Goal: Information Seeking & Learning: Learn about a topic

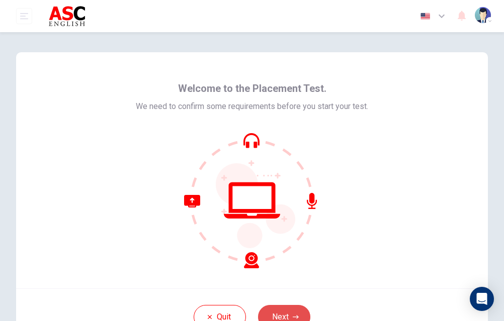
click at [283, 309] on button "Next" at bounding box center [284, 317] width 52 height 24
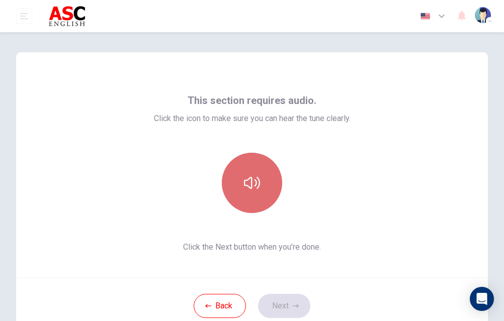
click at [253, 173] on button "button" at bounding box center [252, 183] width 60 height 60
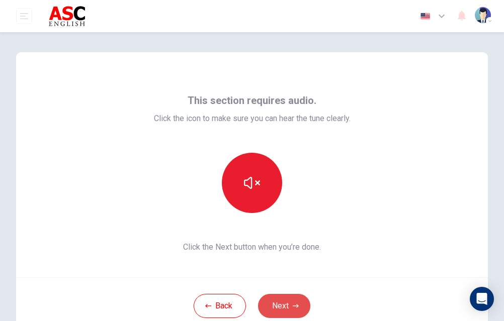
click at [279, 302] on button "Next" at bounding box center [284, 306] width 52 height 24
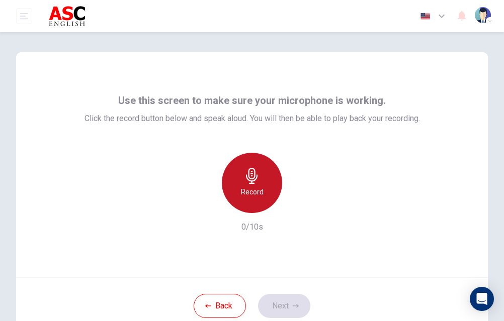
click at [255, 189] on h6 "Record" at bounding box center [252, 192] width 23 height 12
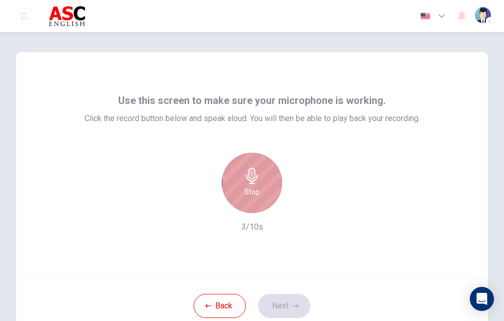
click at [254, 187] on h6 "Stop" at bounding box center [251, 192] width 15 height 12
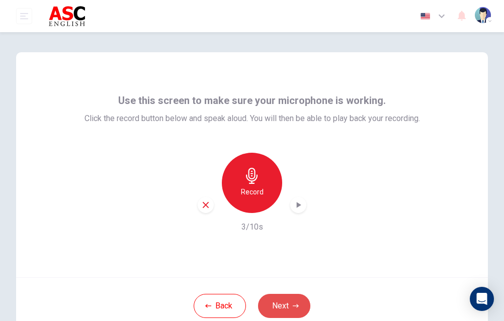
click at [283, 304] on button "Next" at bounding box center [284, 306] width 52 height 24
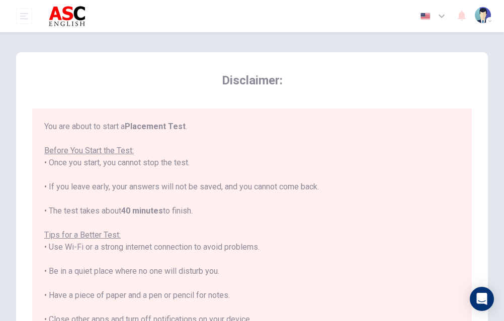
click at [458, 155] on div "You are about to start a Placement Test . Before You Start the Test: • Once you…" at bounding box center [251, 260] width 415 height 278
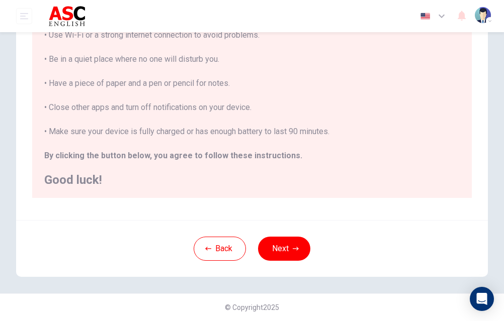
scroll to position [212, 0]
click at [283, 249] on button "Next" at bounding box center [284, 249] width 52 height 24
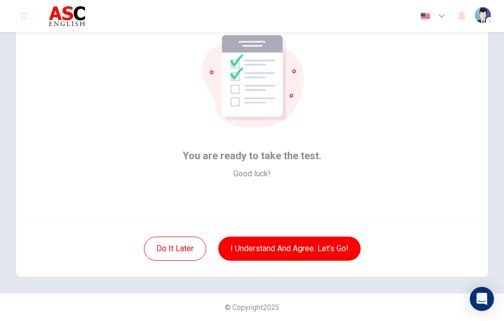
scroll to position [57, 0]
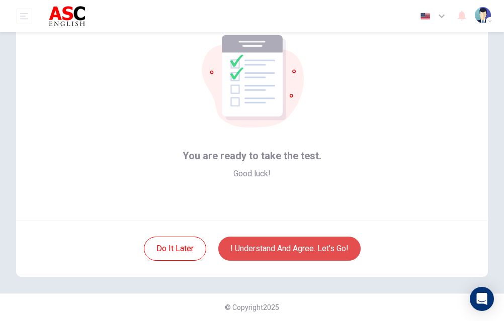
click at [279, 257] on button "I understand and agree. Let’s go!" at bounding box center [289, 249] width 142 height 24
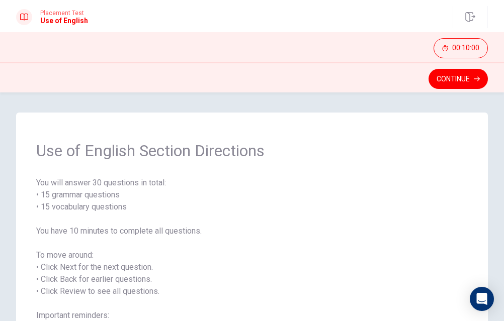
click at [427, 212] on span "You will answer 30 questions in total: • 15 grammar questions • 15 vocabulary q…" at bounding box center [251, 273] width 431 height 193
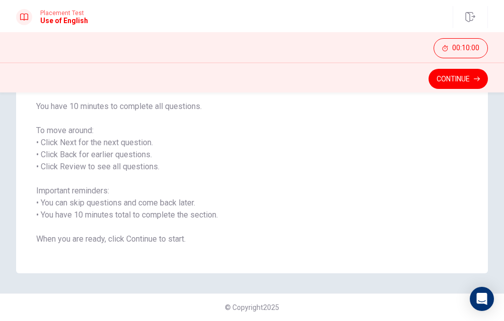
scroll to position [125, 0]
click at [463, 87] on button "Continue" at bounding box center [457, 79] width 59 height 20
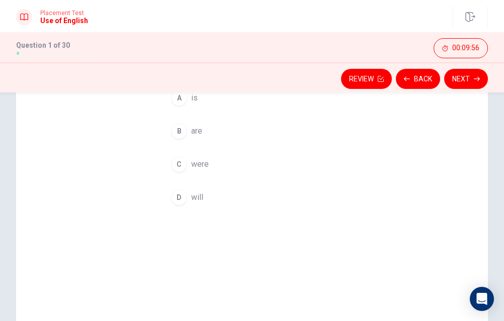
click at [231, 243] on div "Question 1 They ____ coming to the party tonight. A is B are C were D will" at bounding box center [251, 175] width 211 height 324
click at [384, 125] on div "Question 1 They ____ coming to the party tonight. A is B are C were D will" at bounding box center [252, 162] width 472 height 349
click at [461, 197] on div "Question 1 They ____ coming to the party tonight. A is B are C were D will" at bounding box center [252, 162] width 472 height 349
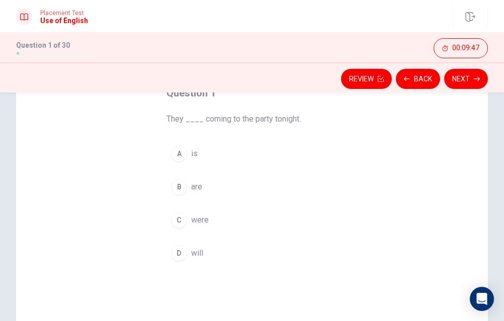
scroll to position [73, 0]
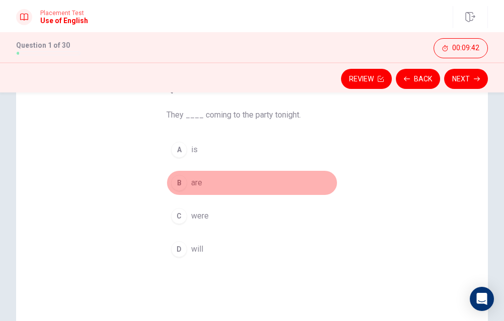
click at [183, 187] on div "B" at bounding box center [179, 183] width 16 height 16
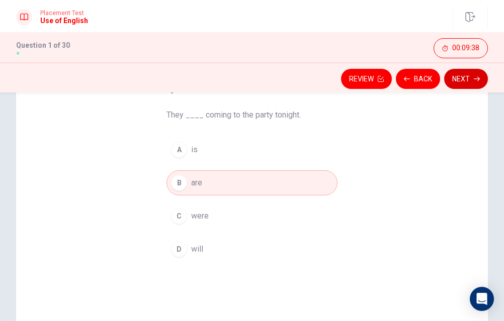
click at [463, 81] on button "Next" at bounding box center [466, 79] width 44 height 20
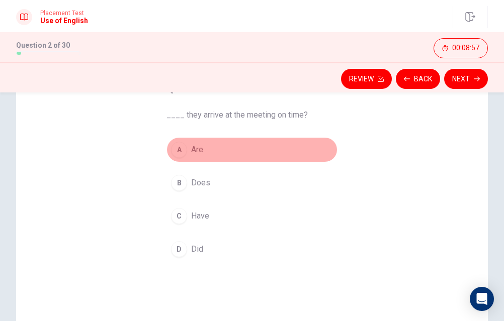
click at [190, 152] on button "A Are" at bounding box center [251, 149] width 171 height 25
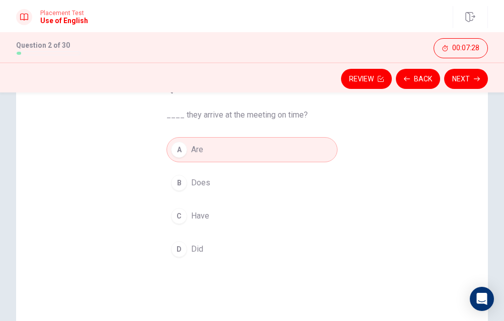
click at [201, 248] on span "Did" at bounding box center [197, 249] width 12 height 12
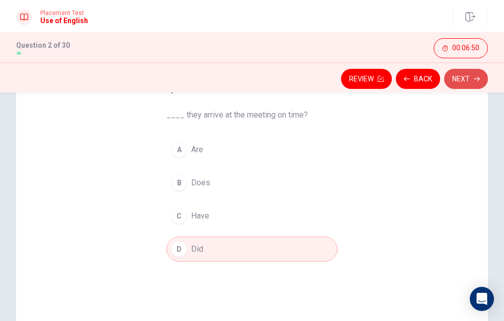
click at [476, 80] on icon "button" at bounding box center [477, 79] width 6 height 6
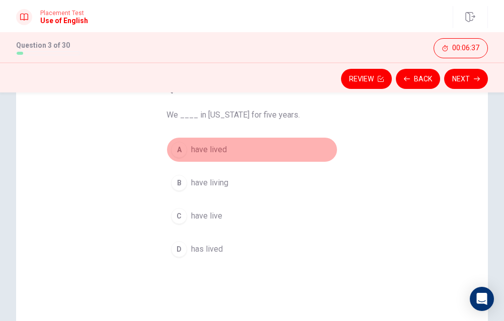
click at [220, 150] on span "have lived" at bounding box center [209, 150] width 36 height 12
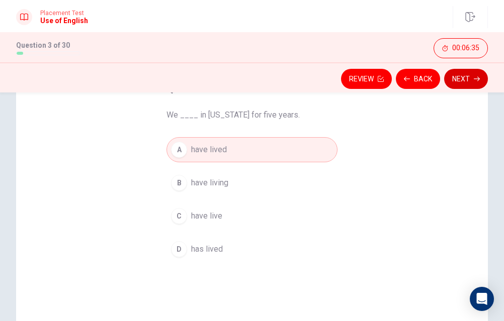
click at [463, 77] on button "Next" at bounding box center [466, 79] width 44 height 20
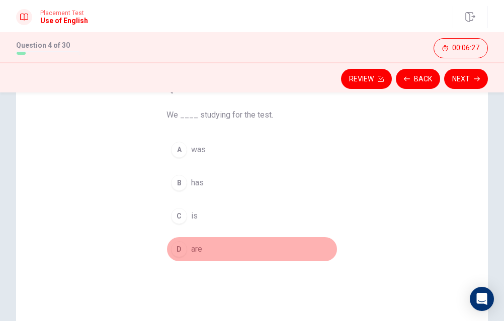
click at [209, 248] on button "D are" at bounding box center [251, 249] width 171 height 25
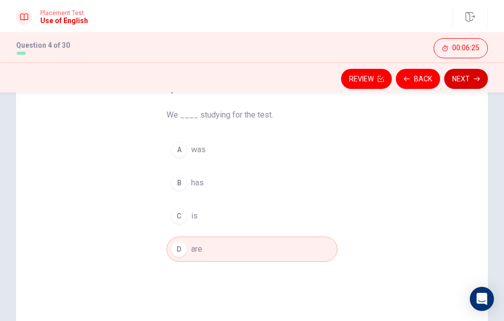
click at [470, 83] on button "Next" at bounding box center [466, 79] width 44 height 20
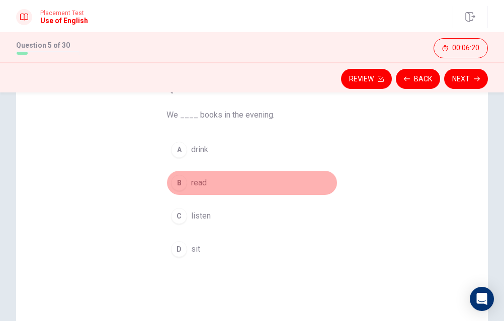
click at [218, 184] on button "B read" at bounding box center [251, 182] width 171 height 25
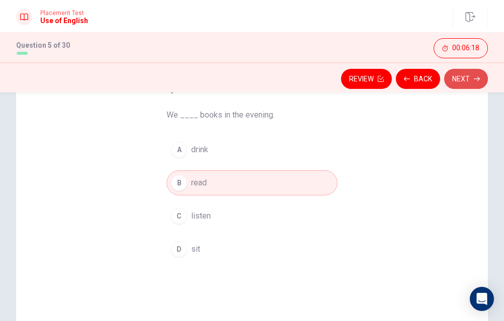
click at [460, 81] on button "Next" at bounding box center [466, 79] width 44 height 20
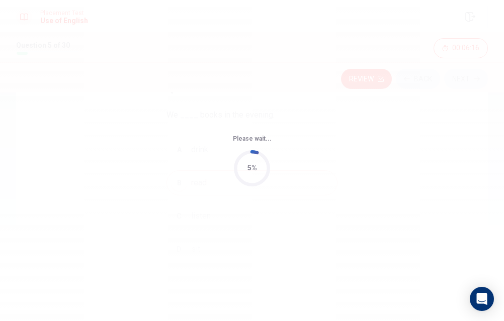
scroll to position [0, 0]
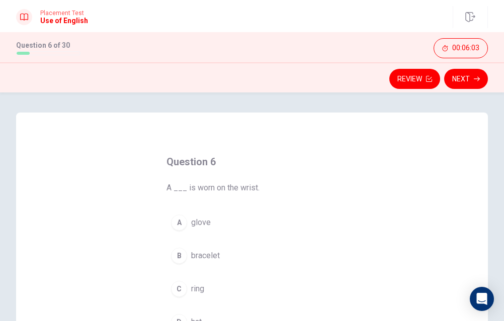
click at [486, 246] on div "Question 6 A ___ is worn on the wrist. A glove B bracelet C ring D hat" at bounding box center [252, 287] width 472 height 349
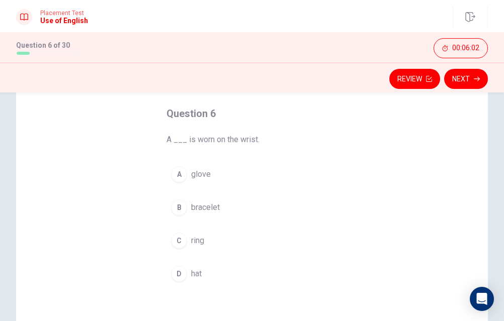
scroll to position [59, 0]
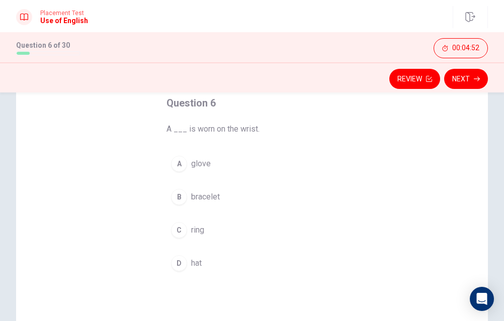
click at [218, 201] on span "bracelet" at bounding box center [205, 197] width 29 height 12
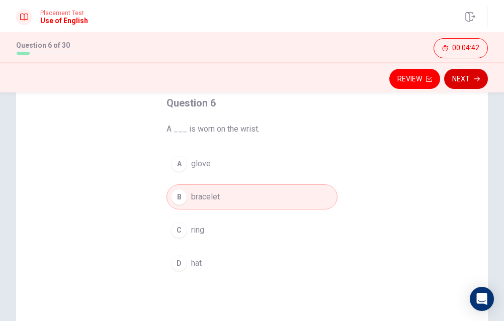
click at [471, 83] on button "Next" at bounding box center [466, 79] width 44 height 20
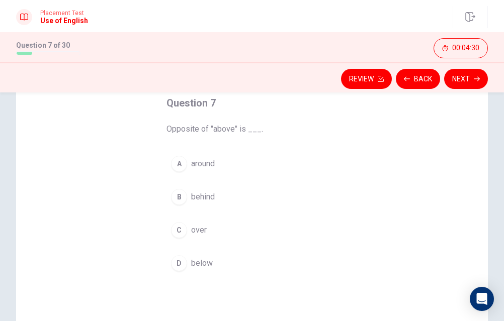
click at [198, 267] on span "below" at bounding box center [202, 263] width 22 height 12
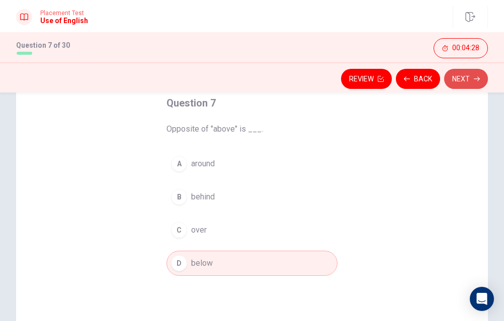
click at [466, 81] on button "Next" at bounding box center [466, 79] width 44 height 20
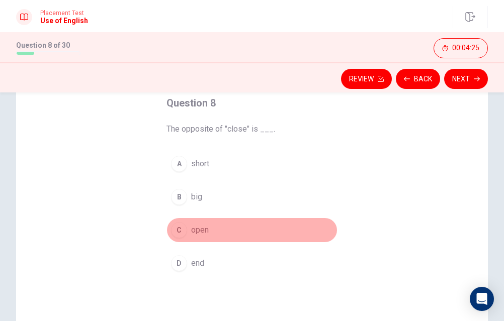
click at [203, 226] on span "open" at bounding box center [200, 230] width 18 height 12
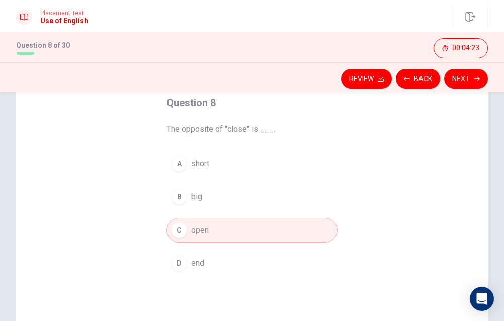
click at [471, 77] on button "Next" at bounding box center [466, 79] width 44 height 20
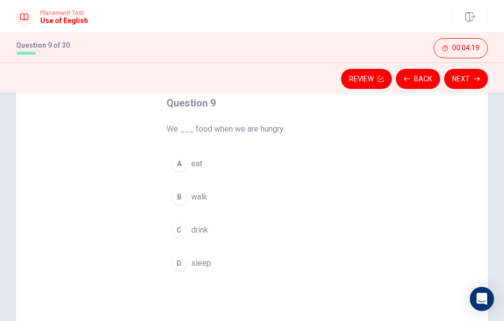
click at [218, 161] on button "A eat" at bounding box center [251, 163] width 171 height 25
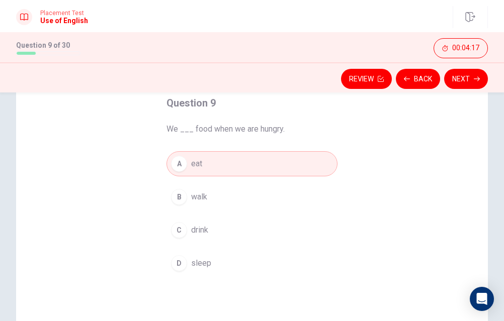
click at [465, 79] on button "Next" at bounding box center [466, 79] width 44 height 20
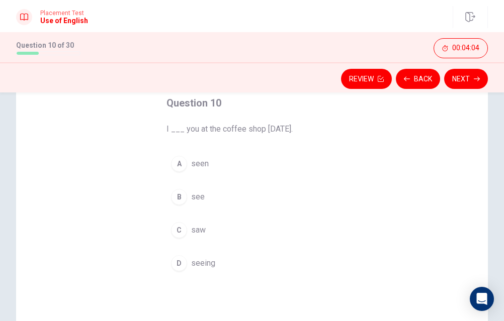
click at [200, 231] on span "saw" at bounding box center [198, 230] width 15 height 12
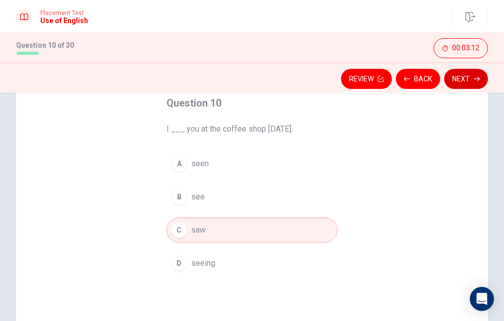
click at [461, 86] on button "Next" at bounding box center [466, 79] width 44 height 20
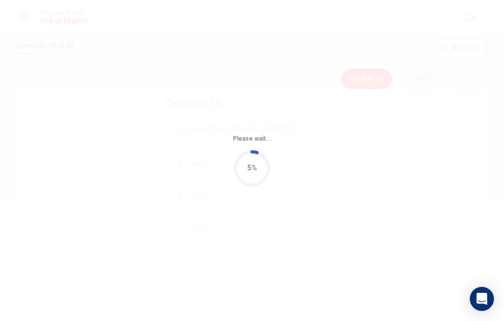
scroll to position [0, 0]
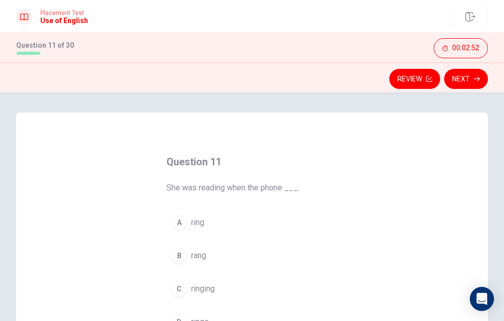
click at [307, 237] on div "A ring B rang C ringing D rings" at bounding box center [251, 272] width 171 height 125
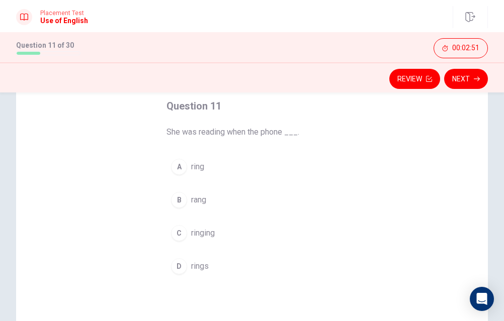
scroll to position [68, 0]
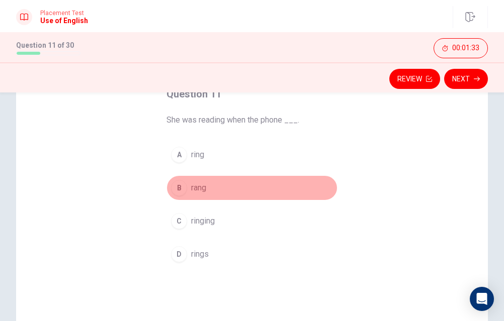
click at [213, 178] on button "B rang" at bounding box center [251, 187] width 171 height 25
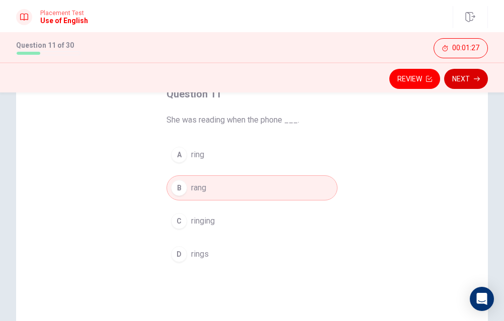
click at [463, 86] on button "Next" at bounding box center [466, 79] width 44 height 20
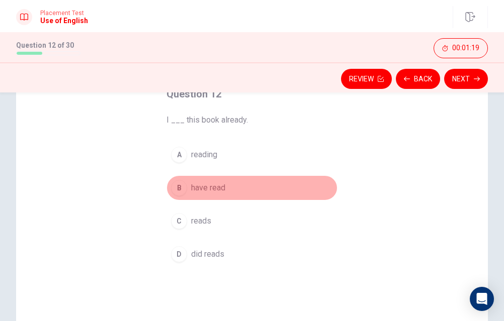
click at [225, 188] on span "have read" at bounding box center [208, 188] width 34 height 12
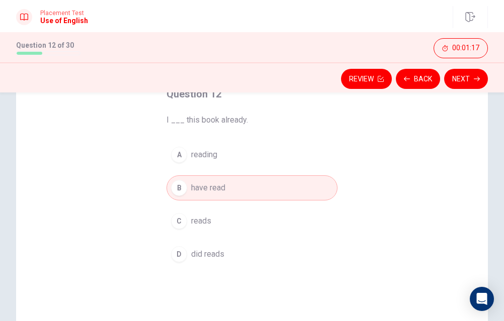
click at [468, 87] on button "Next" at bounding box center [466, 79] width 44 height 20
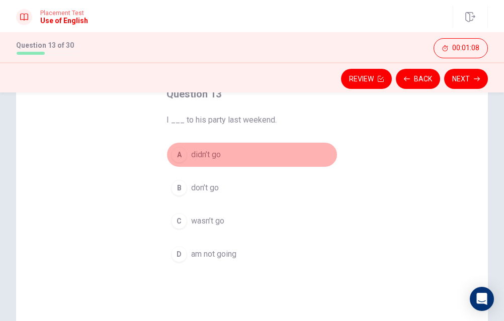
click at [220, 153] on span "didn’t go" at bounding box center [206, 155] width 30 height 12
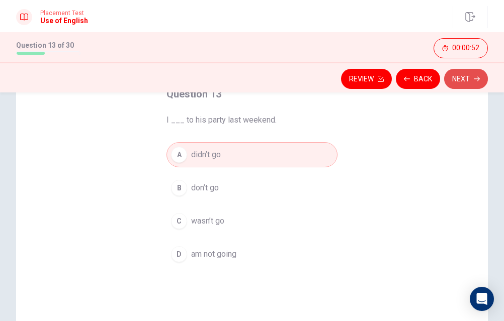
click at [468, 87] on button "Next" at bounding box center [466, 79] width 44 height 20
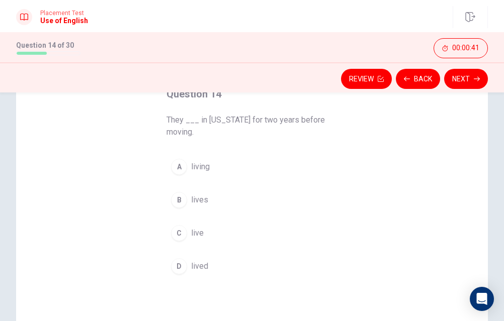
click at [211, 260] on button "D lived" at bounding box center [251, 266] width 171 height 25
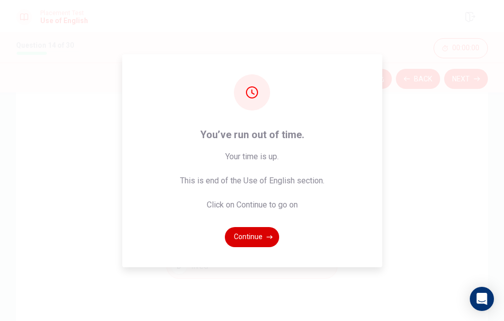
click at [255, 239] on button "Continue" at bounding box center [252, 237] width 54 height 20
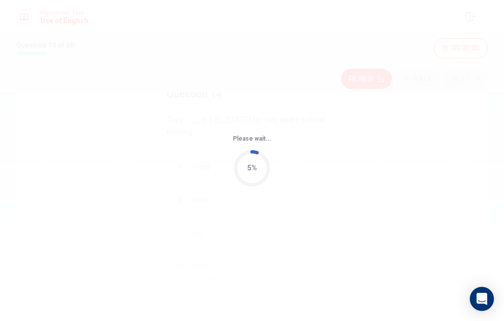
scroll to position [0, 0]
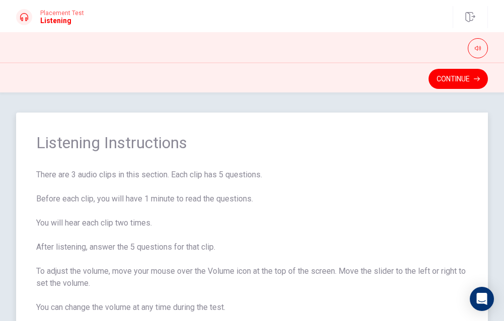
click at [218, 225] on span "There are 3 audio clips in this section. Each clip has 5 questions. Before each…" at bounding box center [251, 253] width 431 height 169
click at [299, 211] on span "There are 3 audio clips in this section. Each clip has 5 questions. Before each…" at bounding box center [251, 253] width 431 height 169
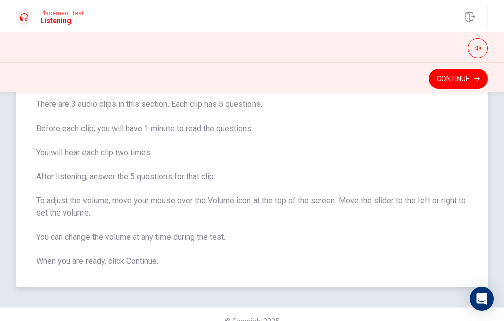
scroll to position [72, 0]
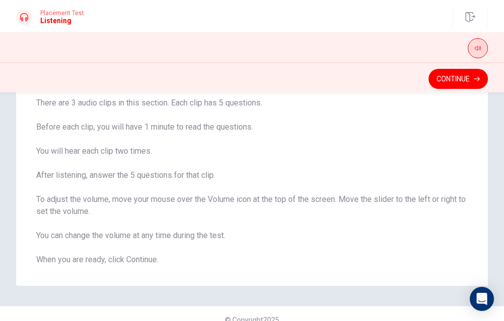
click at [482, 50] on button "button" at bounding box center [478, 48] width 20 height 20
click at [488, 120] on div "Listening Instructions There are 3 audio clips in this section. Each clip has 5…" at bounding box center [252, 163] width 504 height 245
click at [402, 228] on span "There are 3 audio clips in this section. Each clip has 5 questions. Before each…" at bounding box center [251, 181] width 431 height 169
click at [457, 84] on button "Continue" at bounding box center [457, 79] width 59 height 20
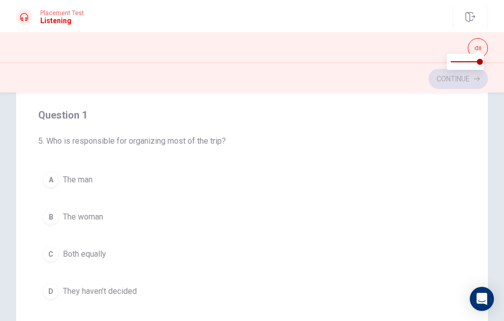
click at [476, 158] on div "Question 1 5. Who is responsible for organizing most of the trip? A The man B T…" at bounding box center [252, 243] width 472 height 404
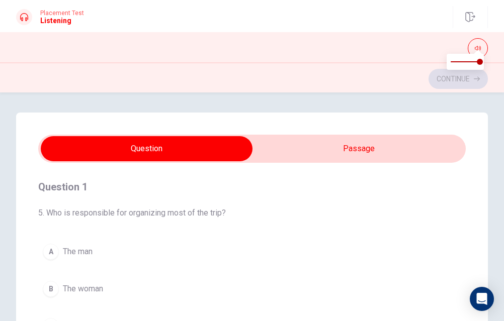
scroll to position [0, 0]
click at [342, 157] on input "checkbox" at bounding box center [146, 148] width 641 height 25
checkbox input "true"
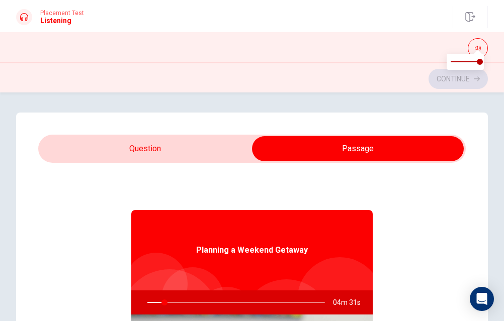
type input "10"
click at [168, 142] on input "checkbox" at bounding box center [357, 148] width 641 height 25
checkbox input "false"
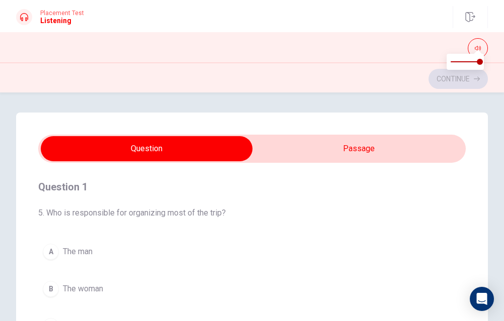
click at [111, 205] on div "Question 1 5. Who is responsible for organizing most of the trip?" at bounding box center [251, 199] width 427 height 40
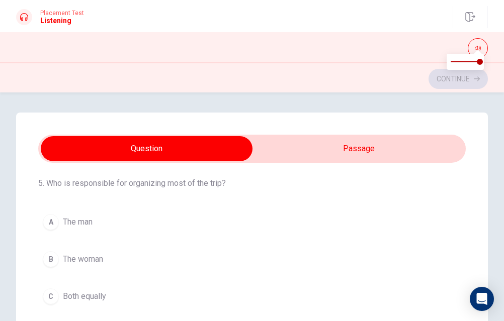
scroll to position [31, 0]
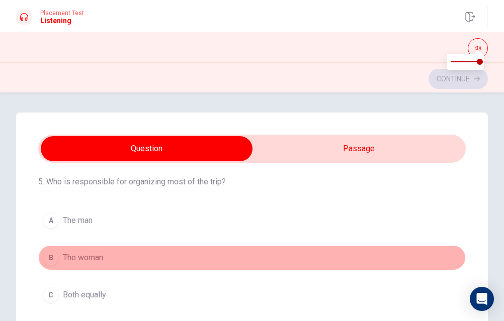
click at [99, 261] on span "The woman" at bounding box center [83, 258] width 40 height 12
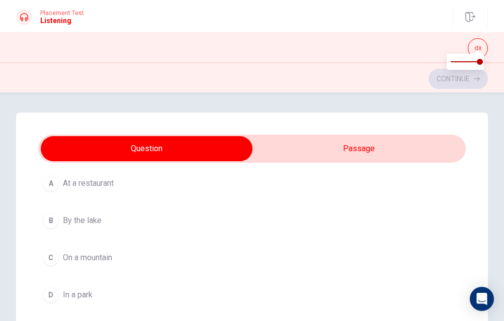
scroll to position [300, 0]
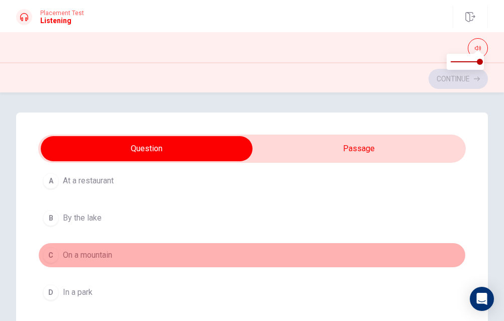
click at [112, 257] on span "On a mountain" at bounding box center [87, 255] width 49 height 12
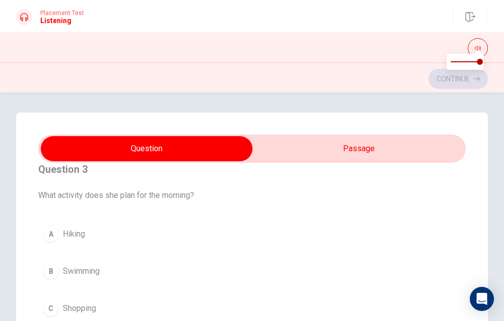
scroll to position [480, 0]
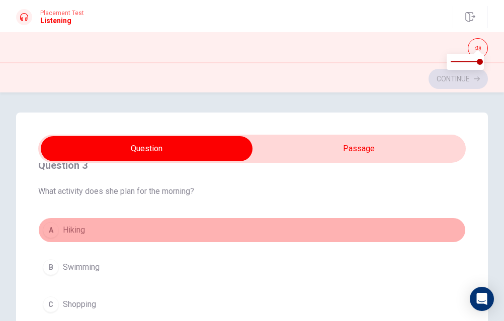
click at [95, 229] on button "A Hiking" at bounding box center [251, 230] width 427 height 25
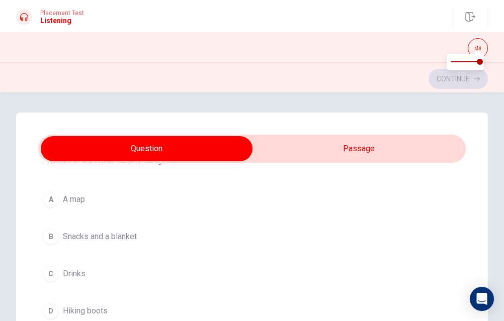
scroll to position [756, 0]
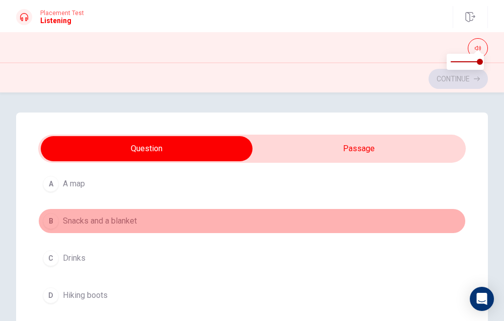
click at [119, 213] on button "B Snacks and a blanket" at bounding box center [251, 221] width 427 height 25
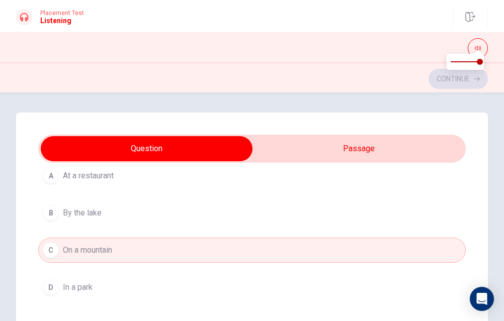
scroll to position [307, 0]
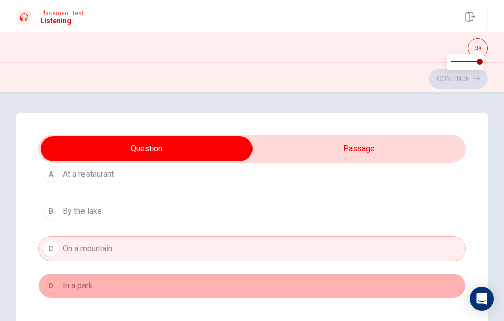
click at [110, 282] on button "D In a park" at bounding box center [251, 286] width 427 height 25
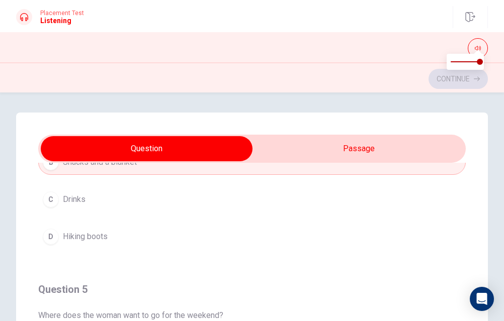
scroll to position [815, 0]
click at [232, 293] on h4 "Question 5" at bounding box center [251, 290] width 427 height 16
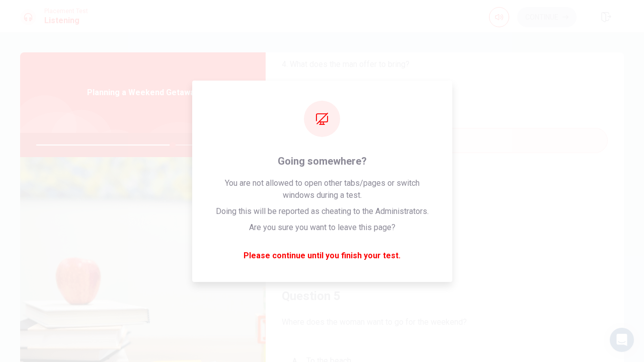
type input "76"
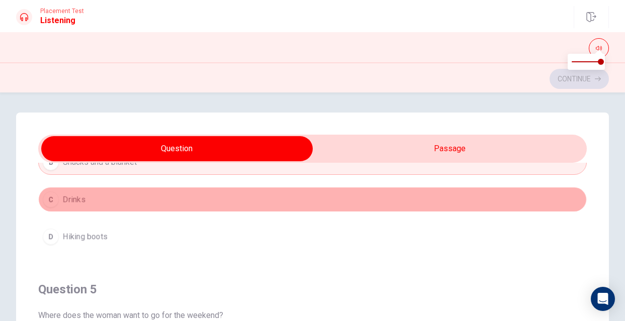
click at [414, 205] on button "C Drinks" at bounding box center [312, 199] width 549 height 25
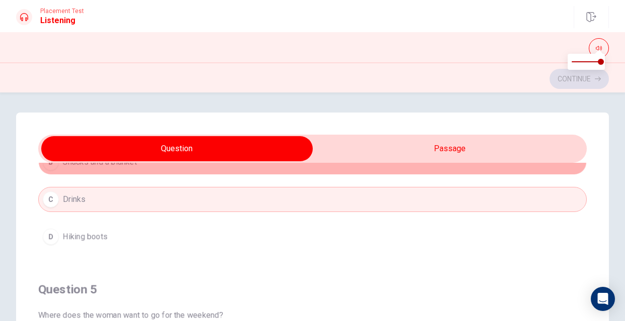
click at [359, 171] on button "B Snacks and a blanket" at bounding box center [312, 162] width 549 height 25
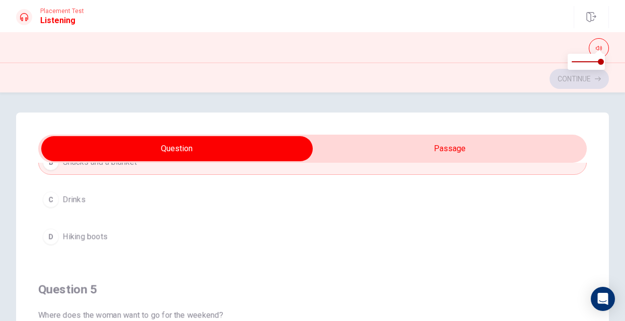
click at [82, 292] on h4 "Question 5" at bounding box center [312, 290] width 549 height 16
type input "84"
click at [417, 149] on input "checkbox" at bounding box center [177, 148] width 823 height 25
checkbox input "true"
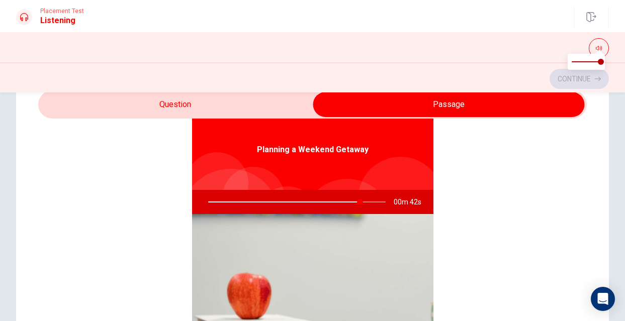
scroll to position [47, 0]
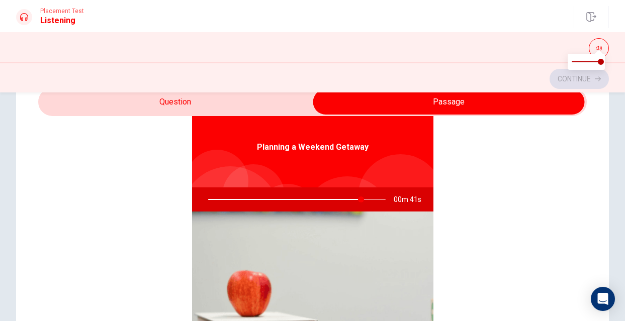
type input "86"
click at [262, 105] on input "checkbox" at bounding box center [448, 102] width 823 height 25
checkbox input "false"
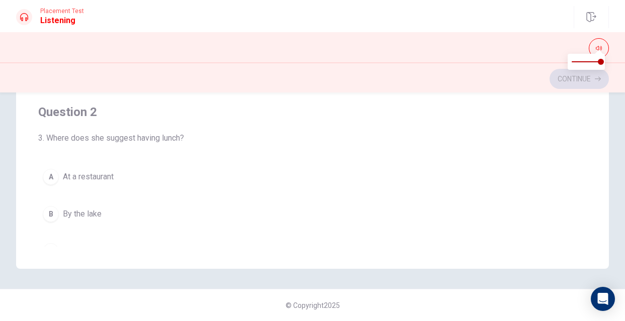
scroll to position [248, 0]
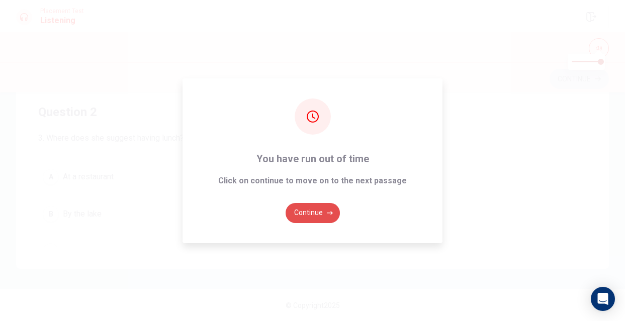
click at [321, 215] on button "Continue" at bounding box center [313, 213] width 54 height 20
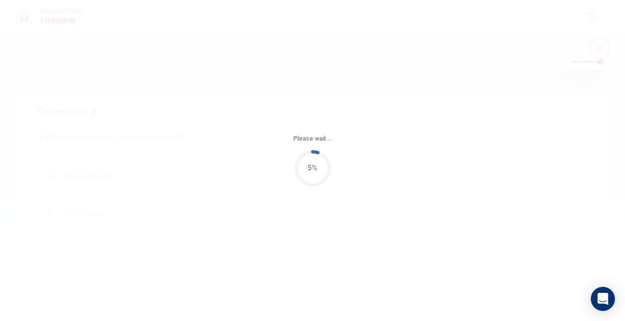
scroll to position [0, 0]
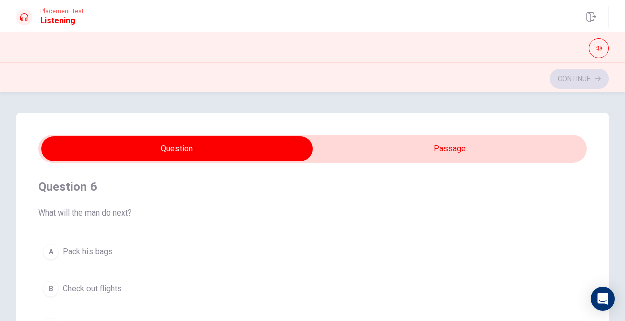
click at [451, 184] on h4 "Question 6" at bounding box center [312, 187] width 549 height 16
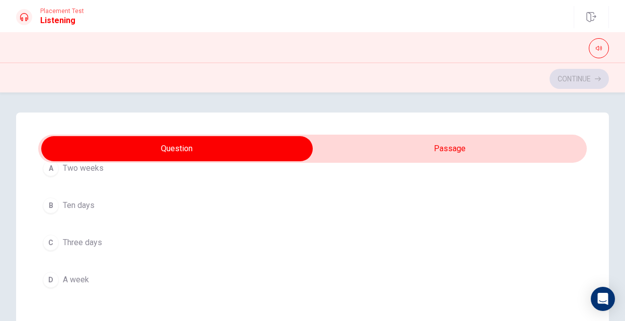
scroll to position [542, 0]
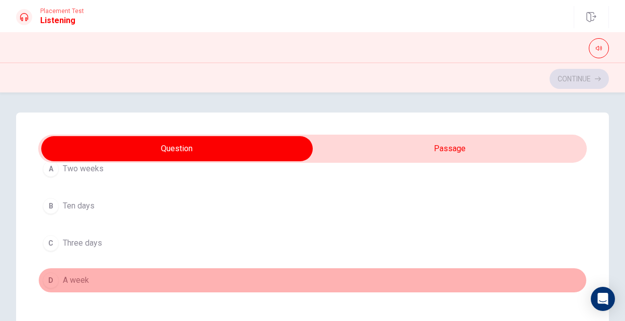
click at [100, 278] on button "D A week" at bounding box center [312, 280] width 549 height 25
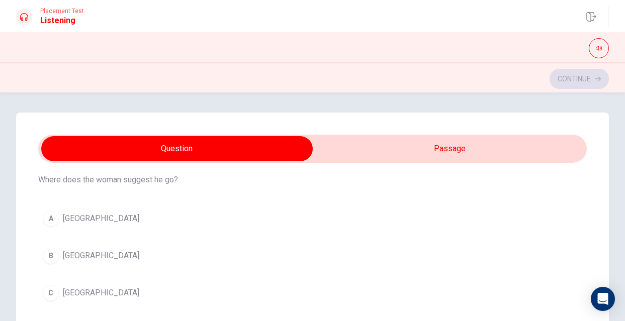
scroll to position [724, 0]
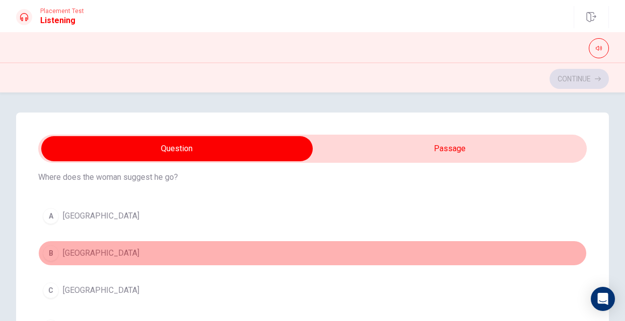
click at [91, 253] on button "B [GEOGRAPHIC_DATA]" at bounding box center [312, 253] width 549 height 25
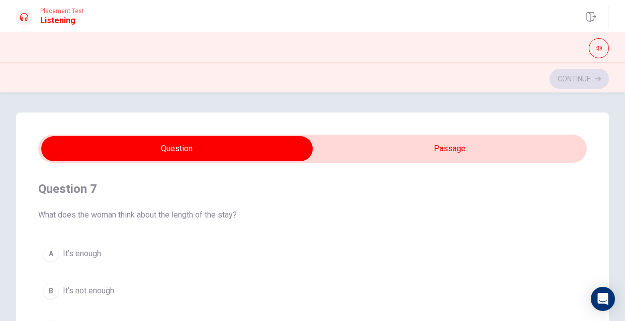
scroll to position [227, 0]
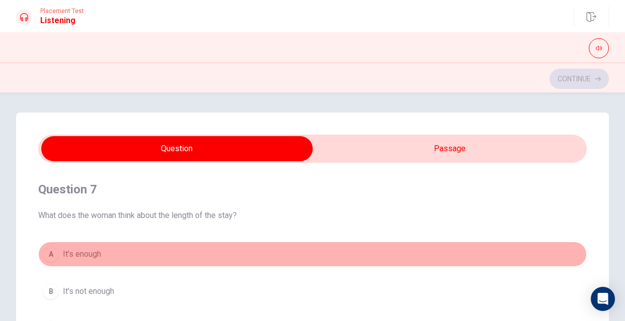
click at [98, 254] on span "It’s enough" at bounding box center [82, 254] width 38 height 12
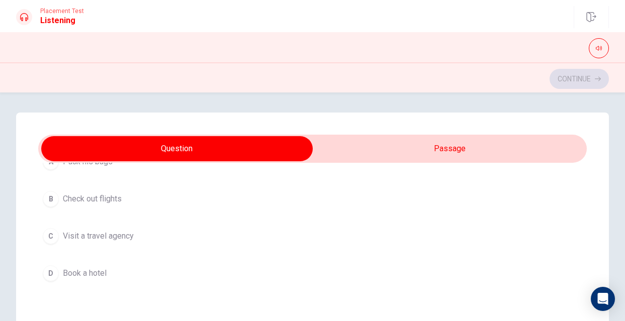
scroll to position [93, 0]
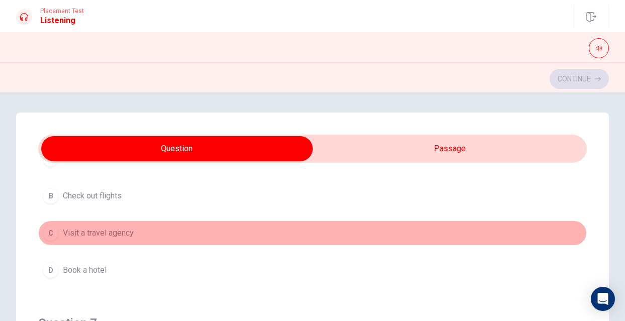
click at [121, 238] on span "Visit a travel agency" at bounding box center [98, 233] width 71 height 12
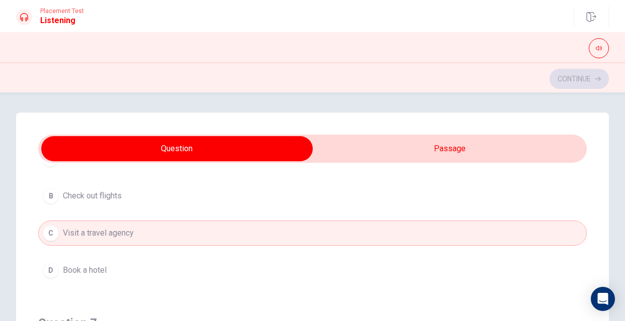
scroll to position [97, 0]
click at [106, 189] on span "Check out flights" at bounding box center [92, 193] width 59 height 12
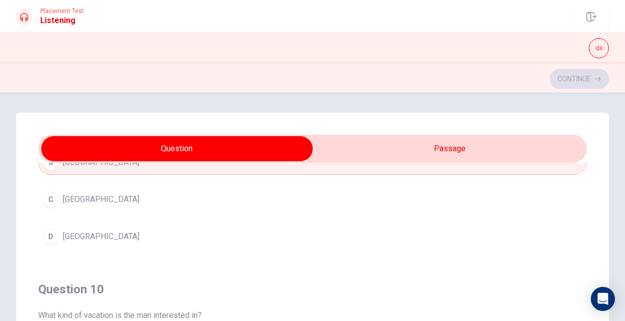
scroll to position [815, 0]
click at [503, 83] on div "Continue" at bounding box center [312, 78] width 593 height 19
click at [200, 315] on span "What kind of vacation is the man interested in?" at bounding box center [312, 316] width 549 height 12
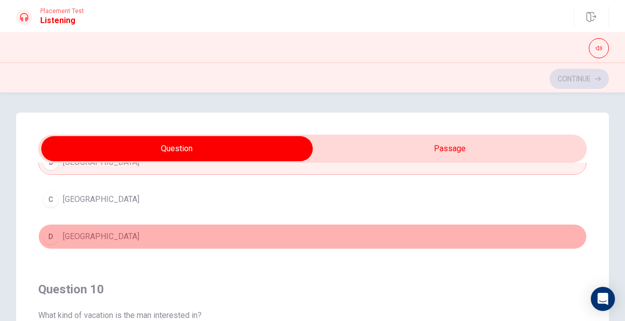
click at [503, 248] on button "D [GEOGRAPHIC_DATA]" at bounding box center [312, 236] width 549 height 25
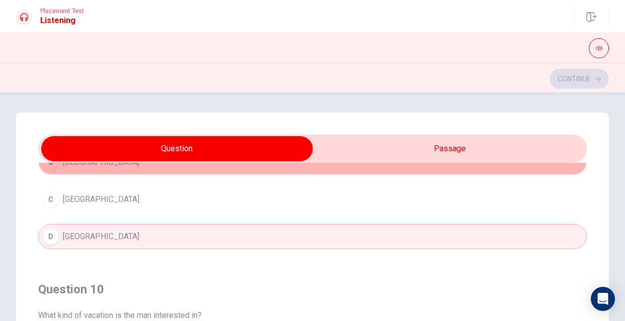
click at [257, 168] on button "B [GEOGRAPHIC_DATA]" at bounding box center [312, 162] width 549 height 25
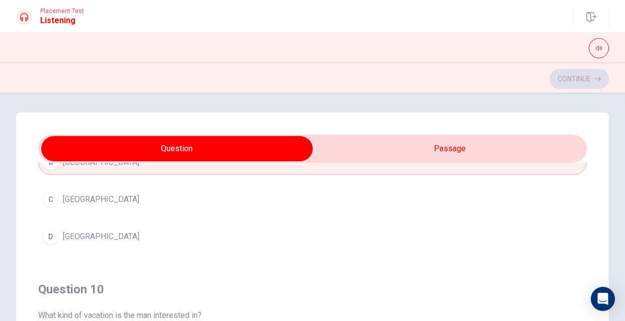
drag, startPoint x: 184, startPoint y: 318, endPoint x: 197, endPoint y: 308, distance: 16.4
click at [197, 308] on div "Question 10 What kind of vacation is the man interested in?" at bounding box center [312, 302] width 549 height 40
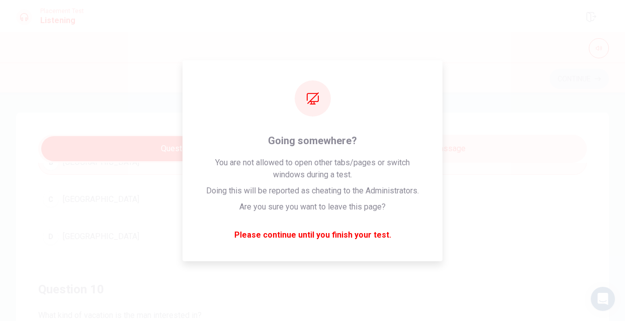
drag, startPoint x: 193, startPoint y: 319, endPoint x: 197, endPoint y: 335, distance: 16.5
click at [197, 321] on html "This site uses cookies, as explained in our Privacy Policy . If you agree to th…" at bounding box center [312, 160] width 625 height 321
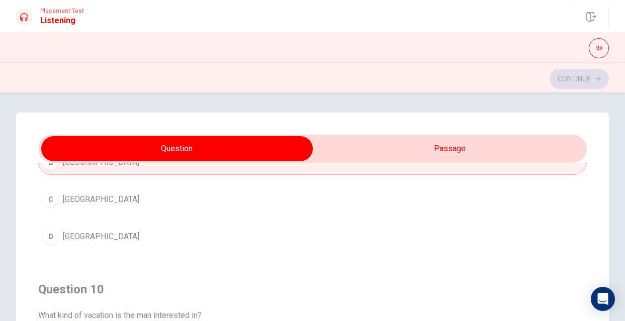
click at [203, 287] on h4 "Question 10" at bounding box center [312, 290] width 549 height 16
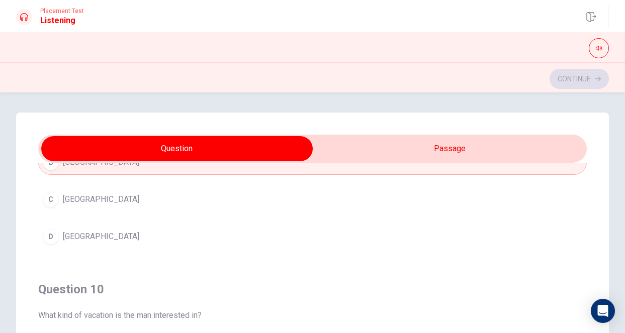
click at [230, 155] on input "checkbox" at bounding box center [177, 148] width 823 height 25
checkbox input "true"
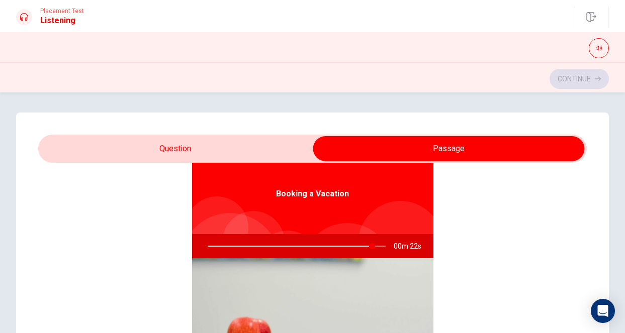
type input "93"
click at [205, 148] on input "checkbox" at bounding box center [448, 148] width 823 height 25
checkbox input "false"
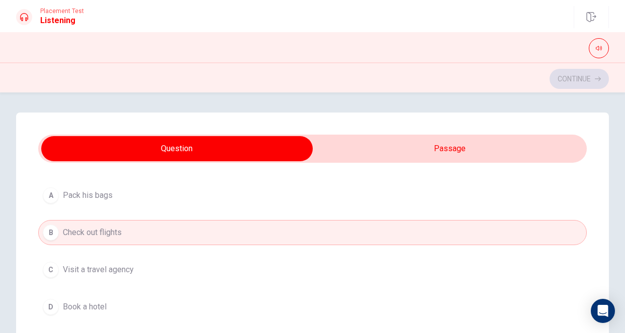
scroll to position [0, 0]
type input "95"
click at [336, 153] on input "checkbox" at bounding box center [177, 148] width 823 height 25
checkbox input "true"
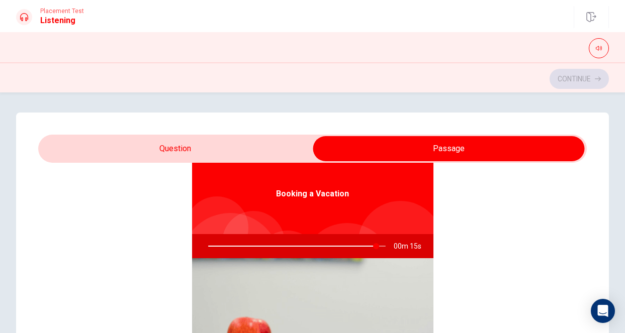
type input "95"
click at [235, 140] on input "checkbox" at bounding box center [448, 148] width 823 height 25
checkbox input "false"
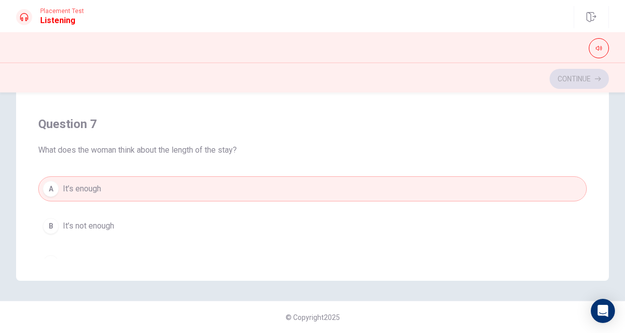
scroll to position [236, 0]
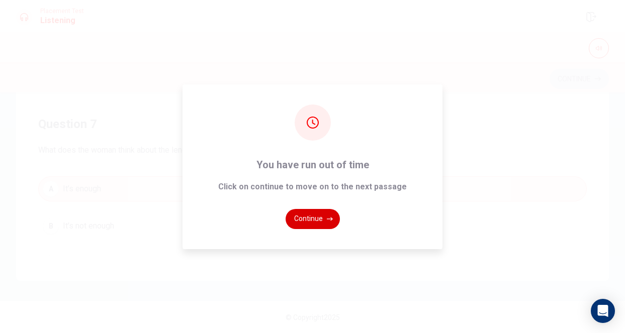
click at [304, 221] on button "Continue" at bounding box center [313, 219] width 54 height 20
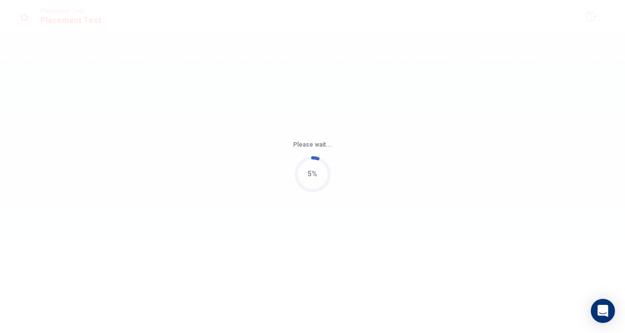
scroll to position [0, 0]
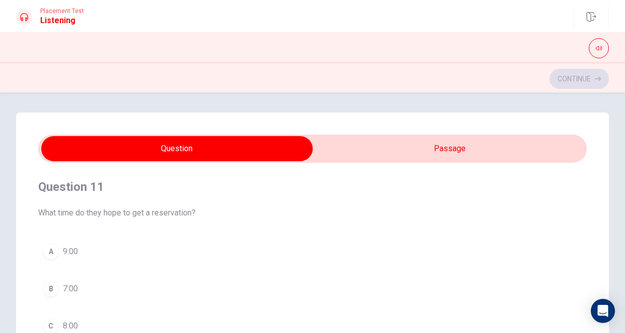
click at [318, 199] on div "Question 11 What time do they hope to get a reservation?" at bounding box center [312, 199] width 549 height 40
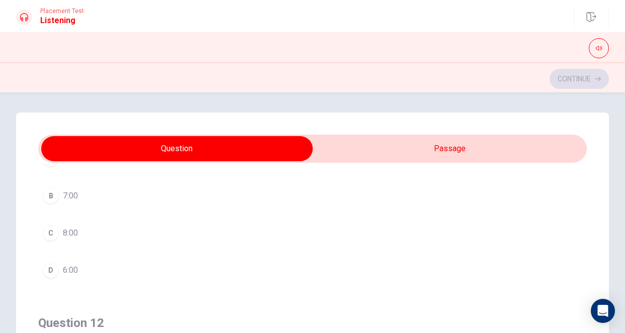
scroll to position [94, 0]
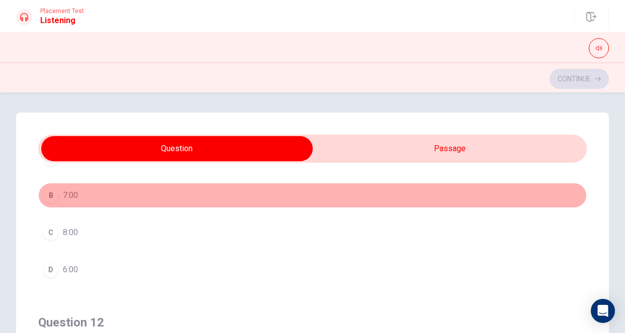
click at [77, 199] on span "7:00" at bounding box center [70, 196] width 15 height 12
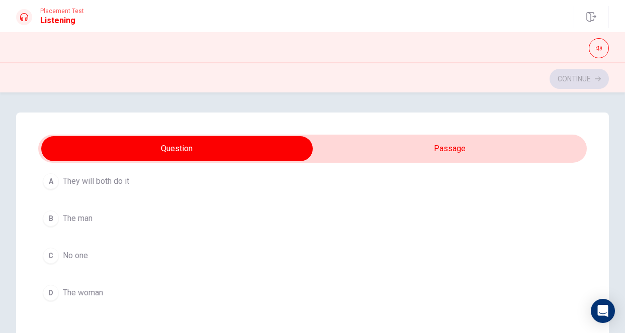
scroll to position [301, 0]
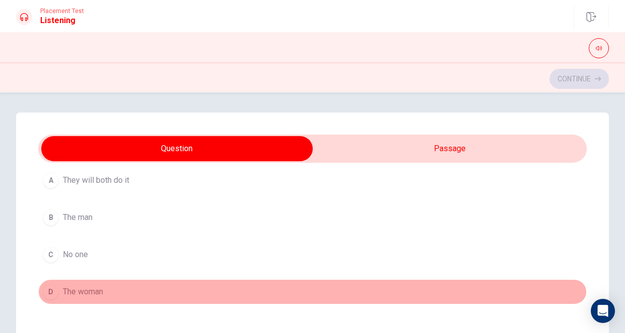
click at [134, 300] on button "D The woman" at bounding box center [312, 292] width 549 height 25
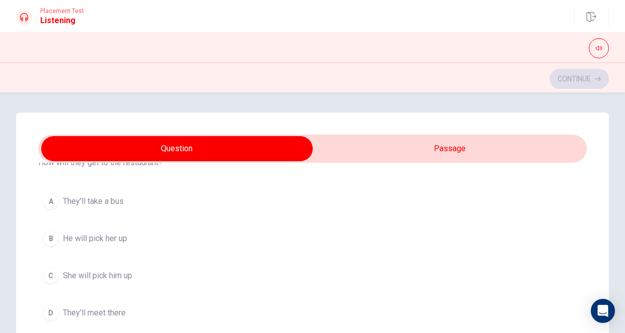
scroll to position [508, 0]
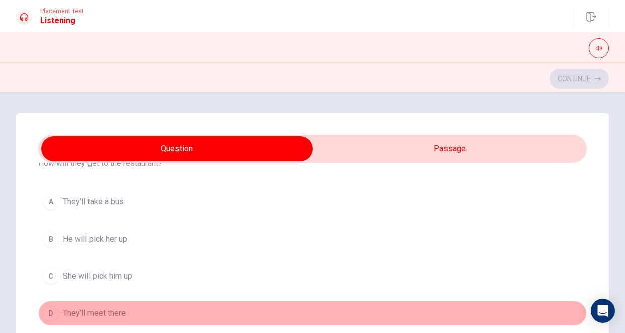
click at [126, 318] on span "They’ll meet there" at bounding box center [94, 314] width 63 height 12
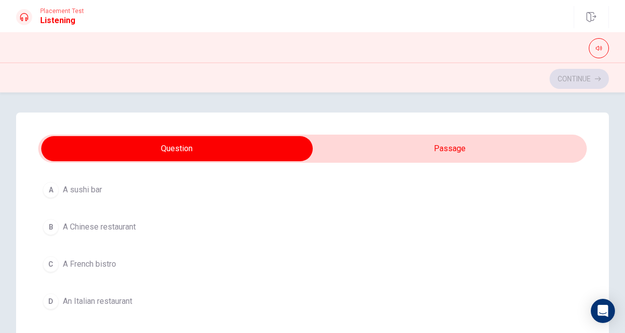
scroll to position [759, 0]
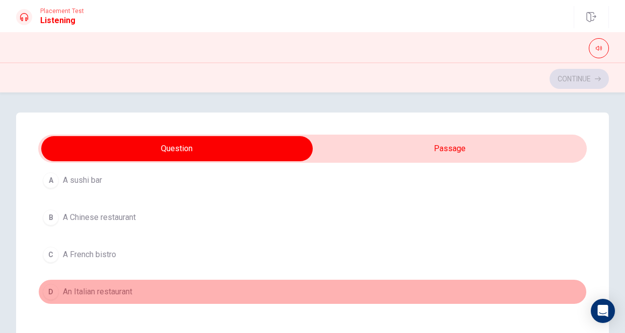
click at [108, 292] on span "An Italian restaurant" at bounding box center [97, 292] width 69 height 12
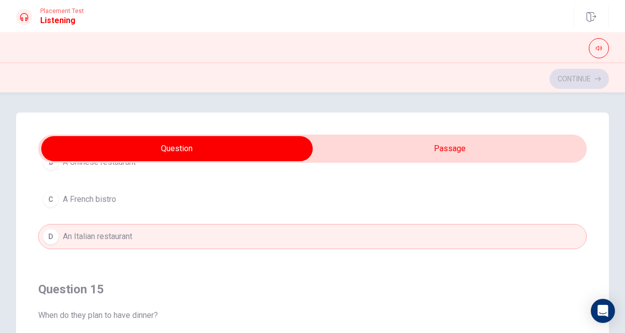
scroll to position [815, 0]
click at [503, 310] on icon "Open Intercom Messenger" at bounding box center [602, 311] width 13 height 13
click at [503, 281] on div "Question 11 What time do they hope to get a reservation? A 9:00 B 7:00 C 8:00 D…" at bounding box center [312, 315] width 625 height 404
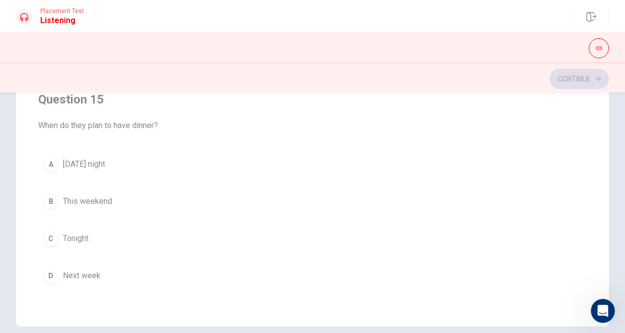
scroll to position [183, 0]
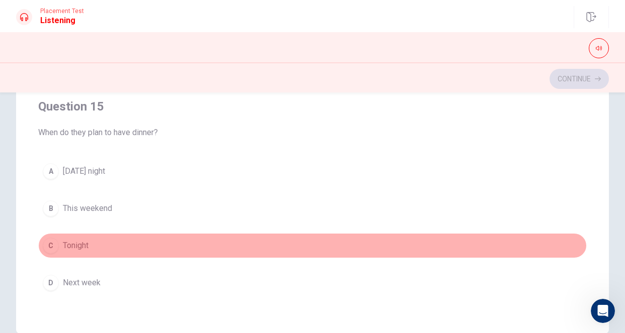
click at [88, 245] on span "Tonight" at bounding box center [76, 246] width 26 height 12
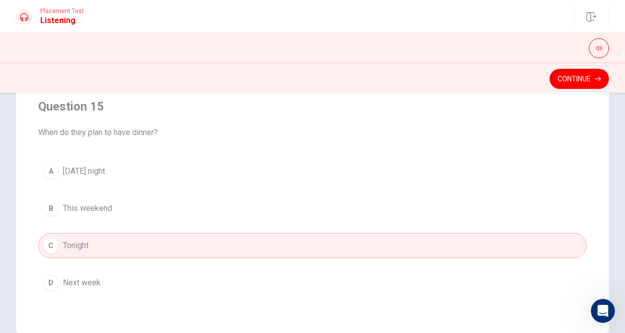
scroll to position [815, 0]
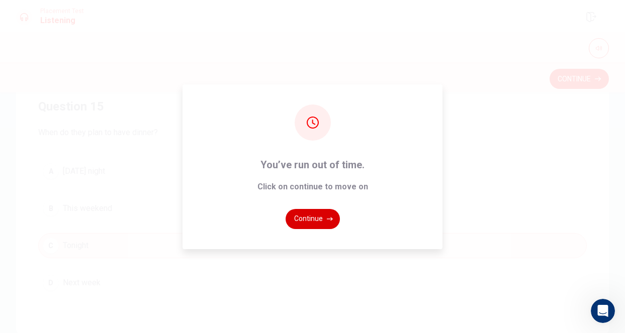
click at [332, 220] on icon "button" at bounding box center [330, 219] width 6 height 6
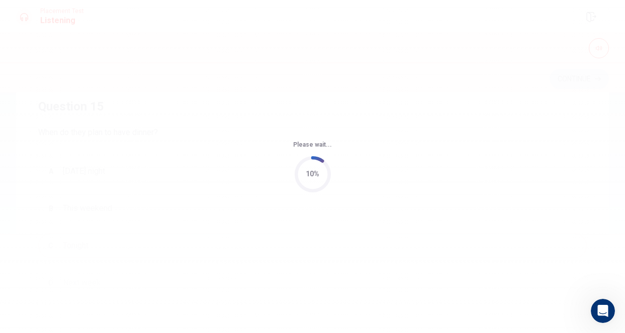
scroll to position [0, 0]
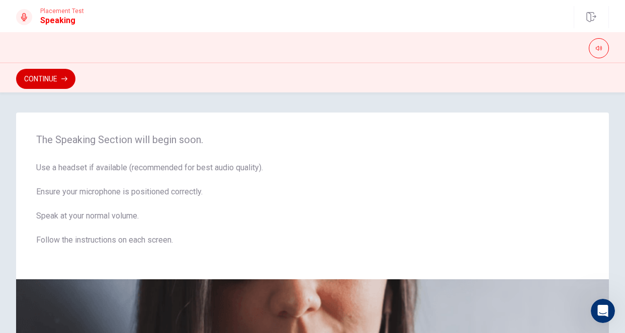
click at [38, 80] on button "Continue" at bounding box center [45, 79] width 59 height 20
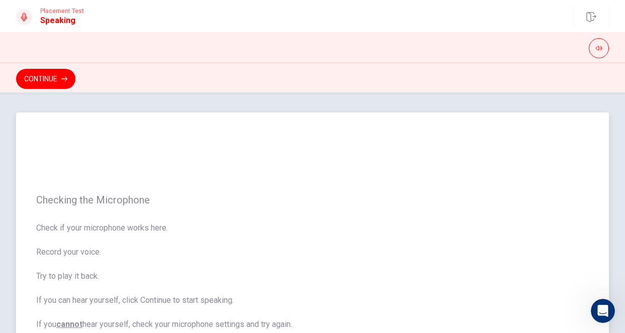
click at [503, 121] on div "Checking the Microphone Check if your microphone works here. Record your voice.…" at bounding box center [312, 263] width 593 height 300
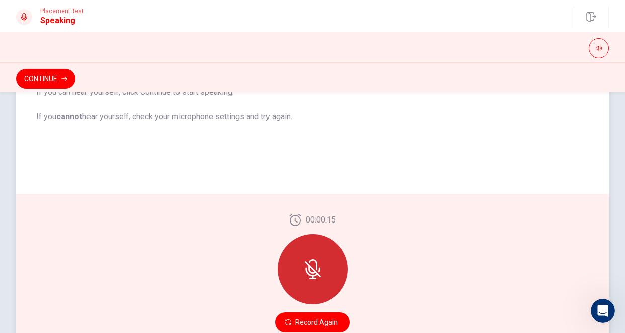
scroll to position [212, 0]
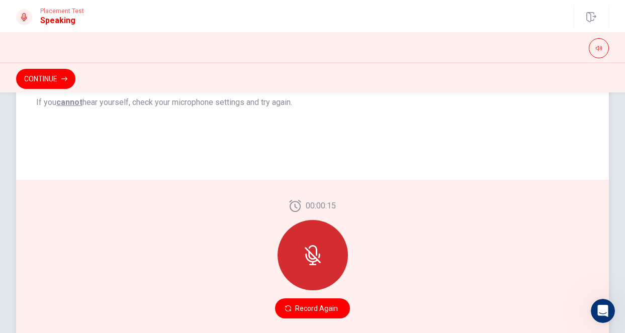
click at [326, 272] on div at bounding box center [313, 255] width 70 height 70
click at [315, 269] on div at bounding box center [313, 255] width 70 height 70
click at [306, 315] on button "Record Again" at bounding box center [312, 309] width 75 height 20
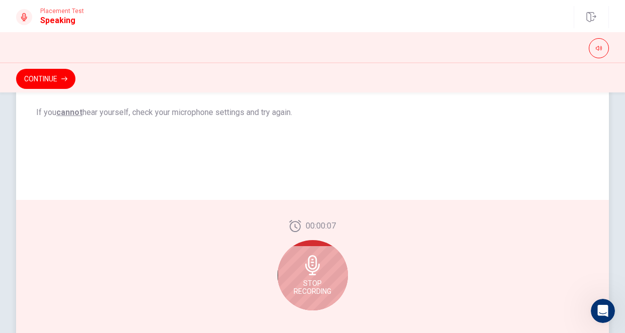
click at [305, 312] on div "00:00:07 Stop Recording" at bounding box center [313, 269] width 70 height 99
click at [320, 281] on span "Stop Recording" at bounding box center [313, 288] width 38 height 16
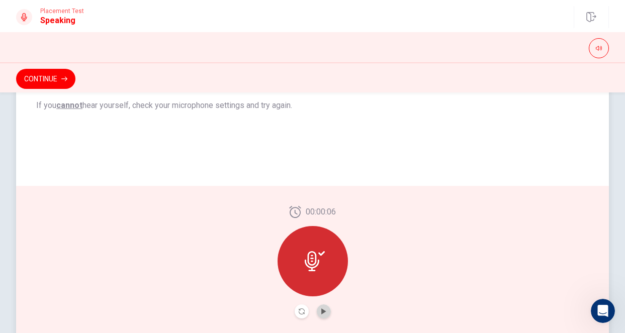
click at [327, 313] on button "Play Audio" at bounding box center [324, 312] width 14 height 14
click at [46, 89] on div "Continue" at bounding box center [312, 77] width 625 height 30
click at [48, 75] on button "Continue" at bounding box center [45, 79] width 59 height 20
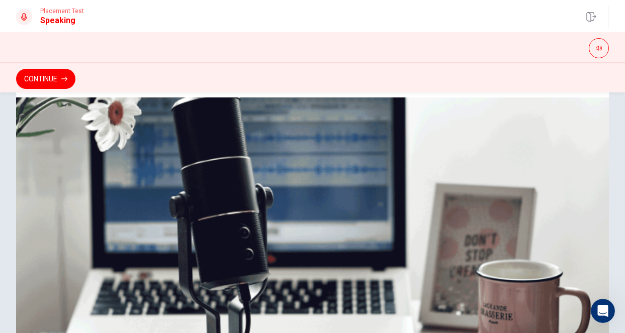
click at [503, 124] on div "Speaking Section Directions The Speaking Test will start now. There are 3 quest…" at bounding box center [312, 134] width 625 height 469
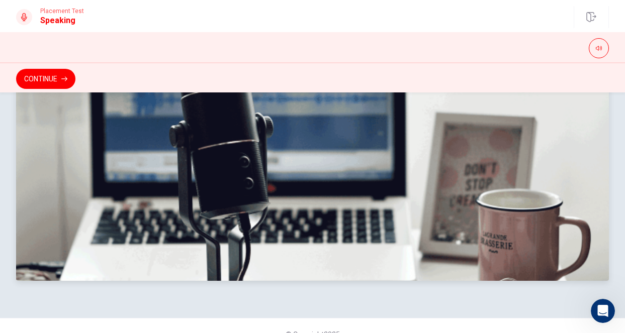
scroll to position [286, 0]
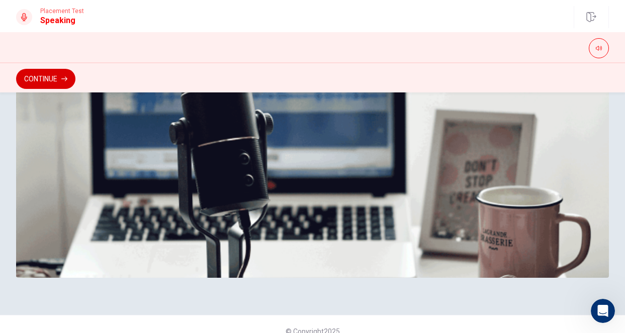
click at [68, 81] on button "Continue" at bounding box center [45, 79] width 59 height 20
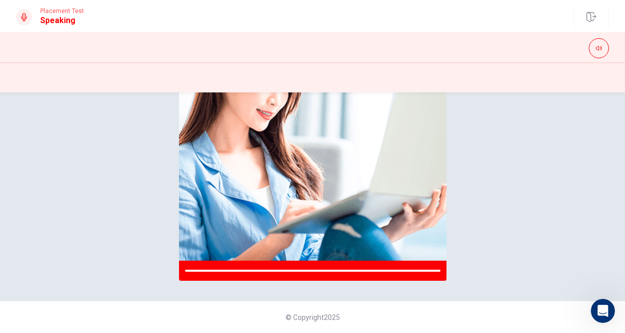
scroll to position [168, 0]
click at [503, 203] on div "Please Listen Carefully" at bounding box center [312, 113] width 625 height 336
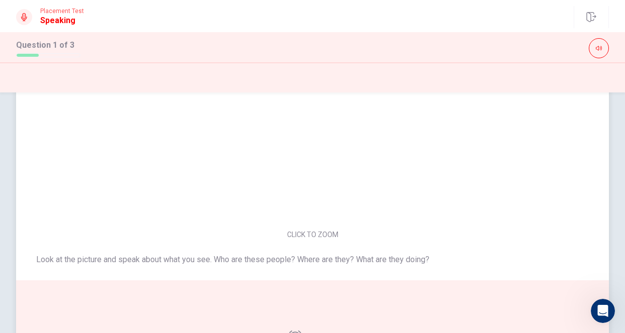
scroll to position [28, 0]
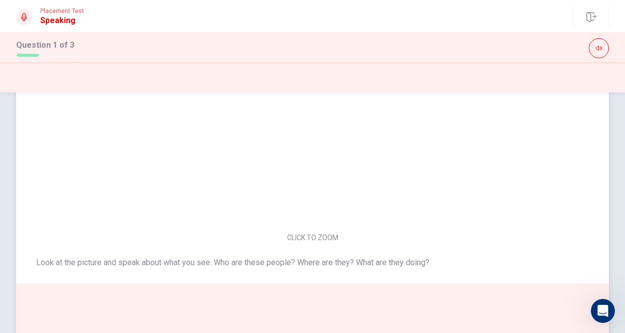
click at [346, 192] on img at bounding box center [312, 149] width 213 height 157
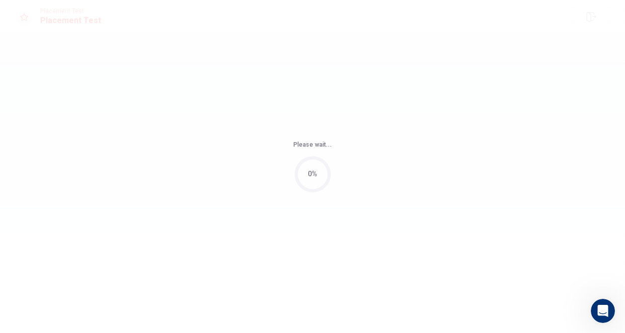
scroll to position [0, 0]
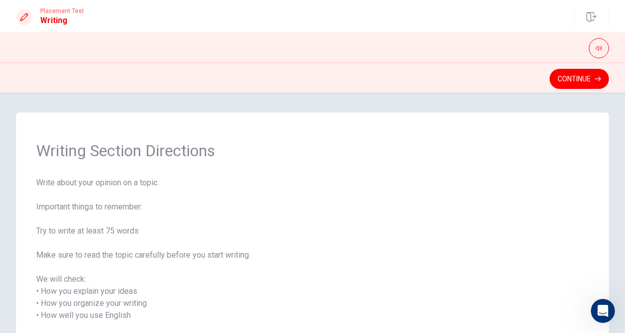
click at [503, 206] on span "Write about your opinion on a topic. Important things to remember: Try to write…" at bounding box center [312, 279] width 553 height 205
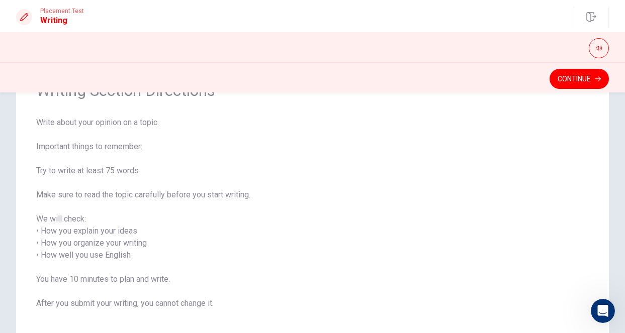
scroll to position [45, 0]
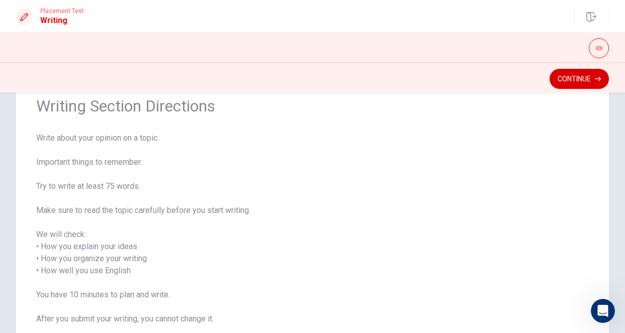
click at [503, 80] on button "Continue" at bounding box center [579, 79] width 59 height 20
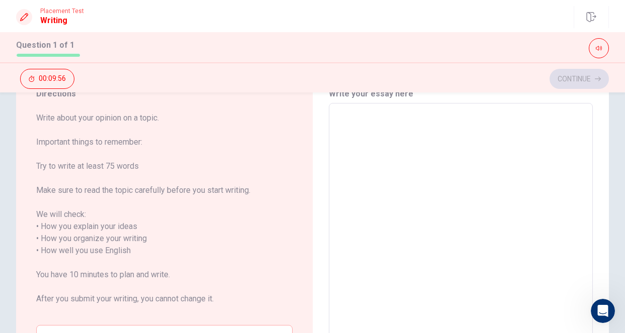
click at [374, 138] on textarea at bounding box center [461, 257] width 250 height 291
click at [235, 163] on span "Write about your opinion on a topic. Important things to remember: Try to write…" at bounding box center [164, 214] width 256 height 205
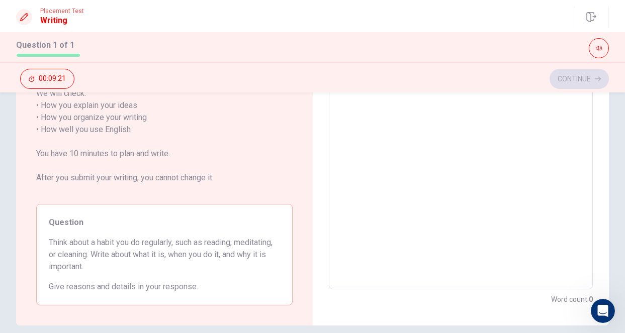
scroll to position [168, 0]
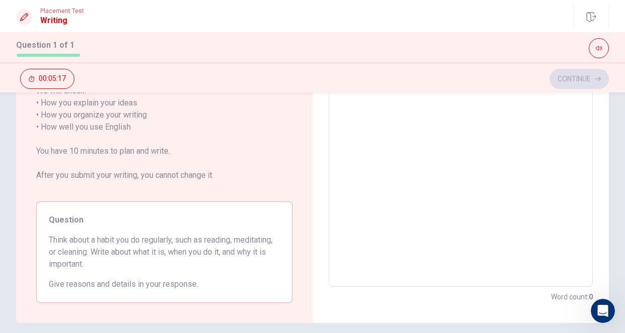
click at [503, 156] on textarea at bounding box center [461, 133] width 250 height 291
click at [503, 211] on textarea at bounding box center [461, 133] width 250 height 291
click at [503, 209] on textarea at bounding box center [461, 133] width 250 height 291
click at [503, 191] on div "Directions Write about your opinion on a topic. Important things to remember: T…" at bounding box center [312, 133] width 625 height 379
drag, startPoint x: 619, startPoint y: 191, endPoint x: 621, endPoint y: 143, distance: 47.8
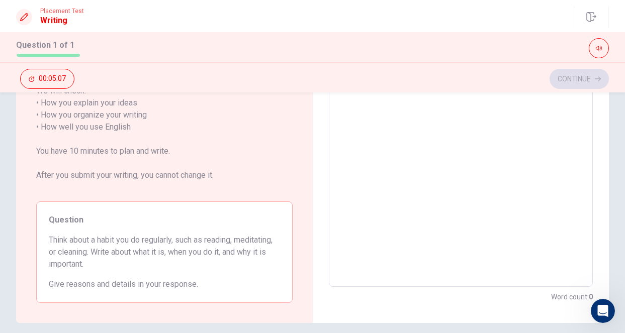
click at [503, 143] on div "Directions Write about your opinion on a topic. Important things to remember: T…" at bounding box center [312, 133] width 625 height 379
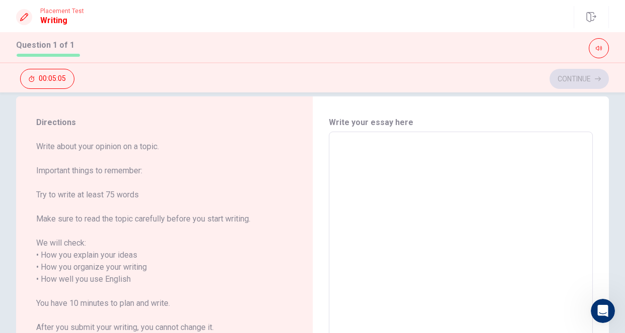
scroll to position [3, 0]
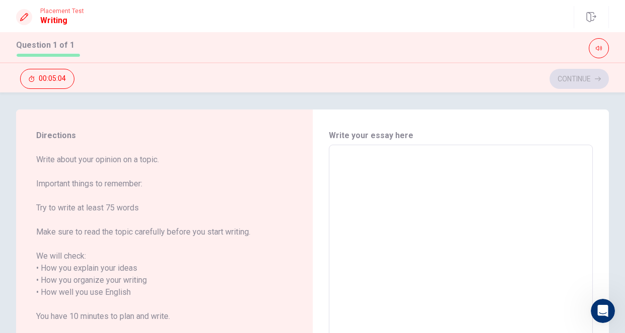
click at [422, 177] on textarea at bounding box center [461, 298] width 250 height 291
drag, startPoint x: 619, startPoint y: 125, endPoint x: 616, endPoint y: 149, distance: 24.4
click at [503, 150] on div "Directions Write about your opinion on a topic. Important things to remember: T…" at bounding box center [312, 299] width 625 height 379
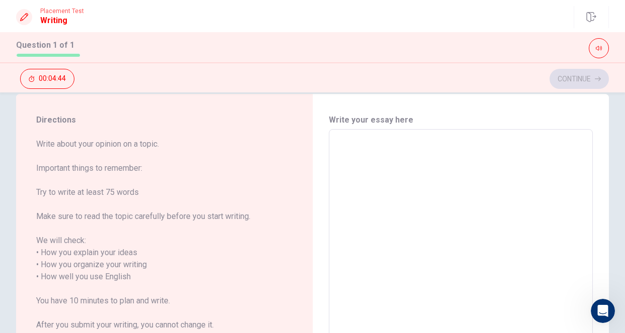
scroll to position [15, 0]
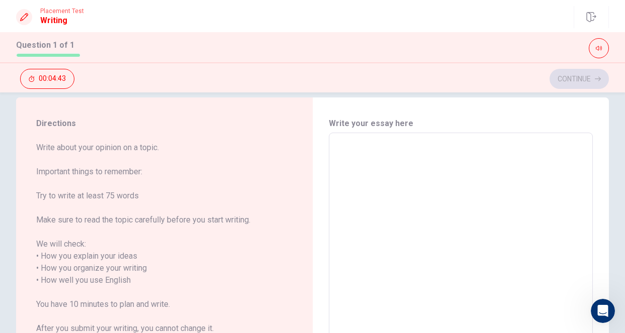
click at [365, 150] on textarea at bounding box center [461, 286] width 250 height 291
type textarea "I"
type textarea "x"
type textarea "I"
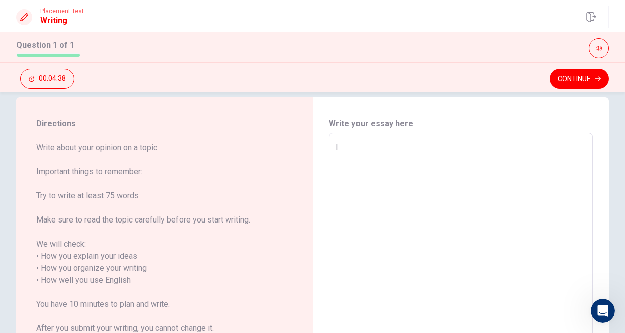
type textarea "x"
type textarea "I u"
type textarea "x"
type textarea "I us"
type textarea "x"
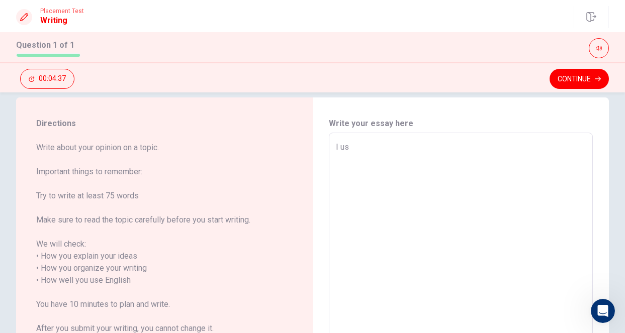
type textarea "I usu"
type textarea "x"
type textarea "I usua"
type textarea "x"
type textarea "I usual"
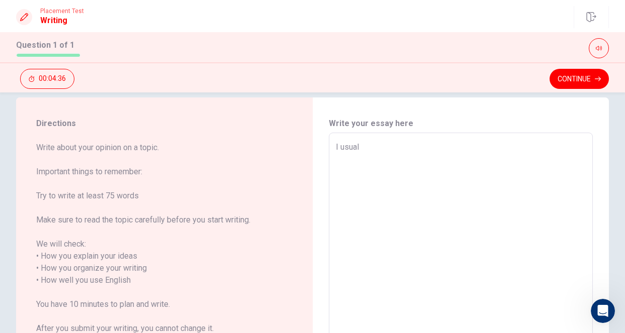
type textarea "x"
type textarea "I usuall"
type textarea "x"
type textarea "I usually"
type textarea "x"
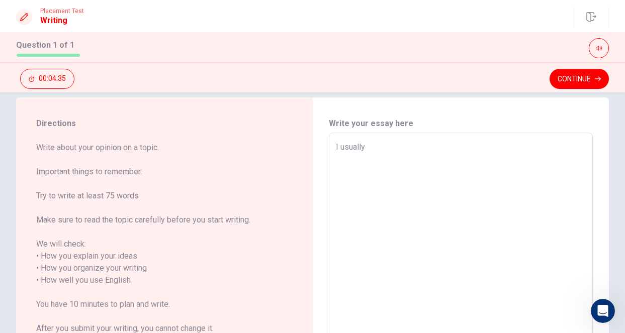
type textarea "I usually"
type textarea "x"
type textarea "I usually s"
type textarea "x"
type textarea "I usually st"
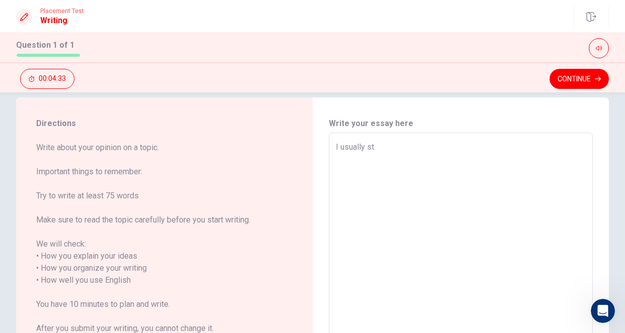
type textarea "x"
type textarea "I usually sta"
type textarea "x"
type textarea "I usually stat"
type textarea "x"
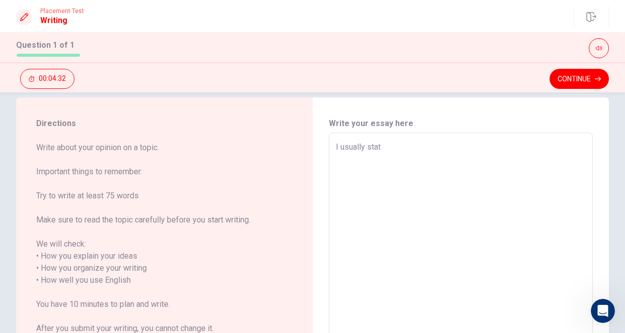
type textarea "I usually stat"
type textarea "x"
type textarea "I usually stat"
type textarea "x"
type textarea "I usually sta"
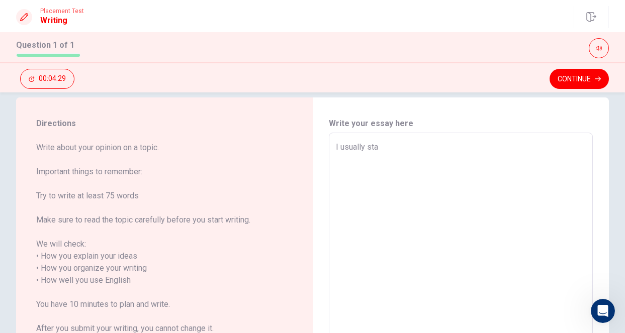
type textarea "x"
type textarea "I usually star"
type textarea "x"
type textarea "I usually start"
type textarea "x"
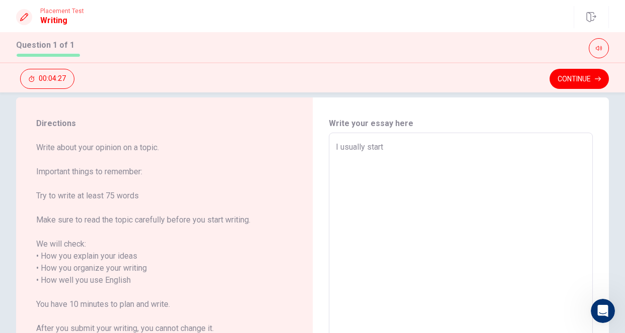
type textarea "I usually start"
type textarea "x"
type textarea "I usually start j"
type textarea "x"
type textarea "I usually start jy"
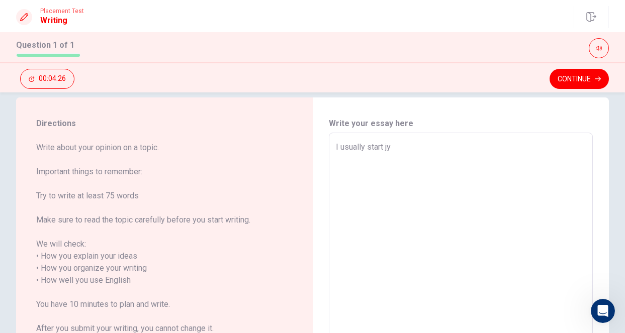
type textarea "x"
type textarea "I usually start jy"
type textarea "x"
type textarea "I usually start jy"
type textarea "x"
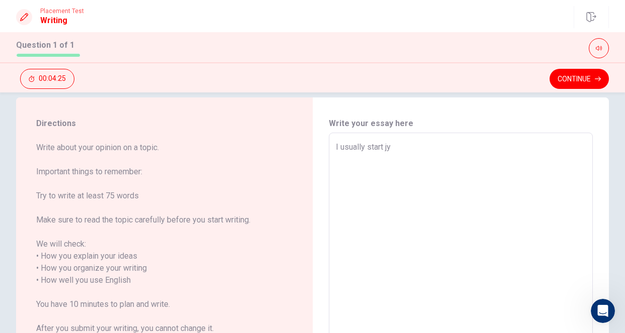
type textarea "I usually start j"
type textarea "x"
type textarea "I usually start"
type textarea "x"
type textarea "I usually start m"
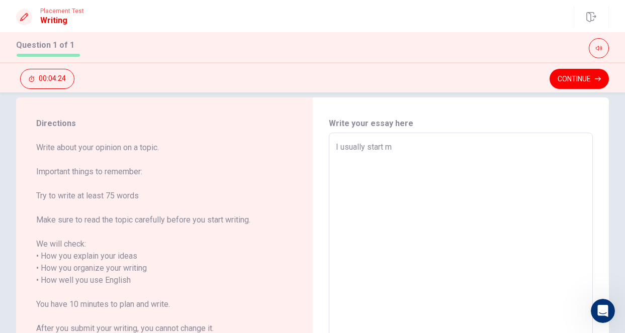
type textarea "x"
type textarea "I usually start my"
type textarea "x"
type textarea "I usually start my"
type textarea "x"
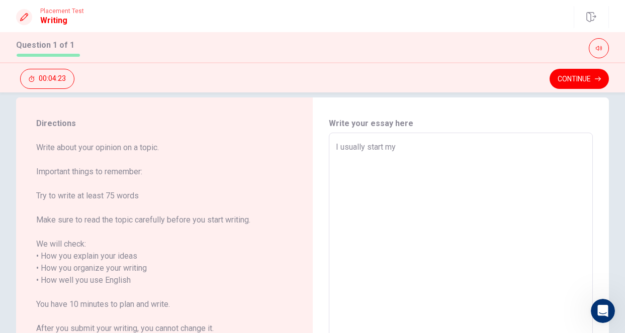
type textarea "I usually start my d"
type textarea "x"
type textarea "I usually start my da"
type textarea "x"
type textarea "I usually start my day"
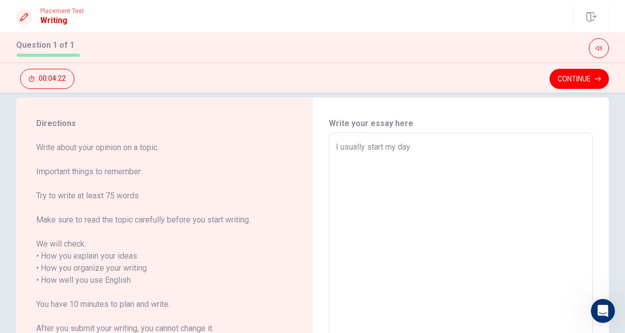
type textarea "x"
type textarea "I usually start my day"
type textarea "x"
type textarea "I usually start my day b"
type textarea "x"
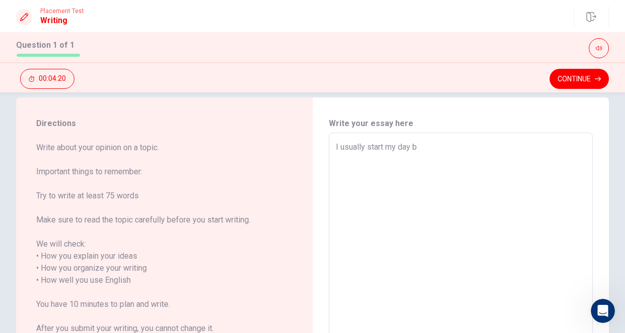
type textarea "I usually start my day by"
type textarea "x"
type textarea "I usually start my day by"
type textarea "x"
type textarea "I usually start my day by h"
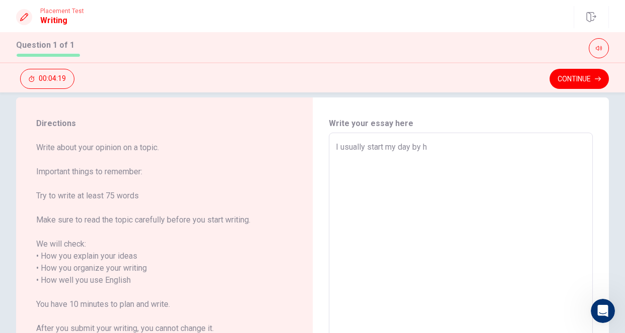
type textarea "x"
type textarea "I usually start my day by ha"
type textarea "x"
type textarea "I usually start my day by hav"
type textarea "x"
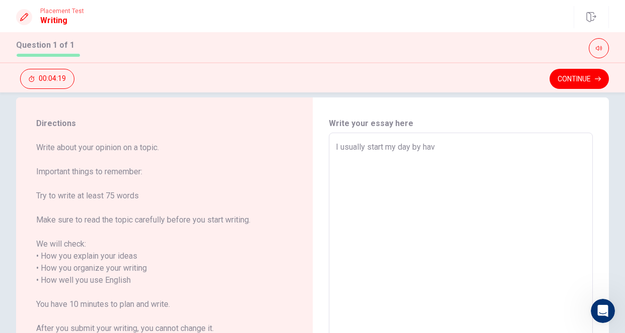
type textarea "I usually start my day by havi"
type textarea "x"
type textarea "I usually start my day by havin"
type textarea "x"
type textarea "I usually start my day by having"
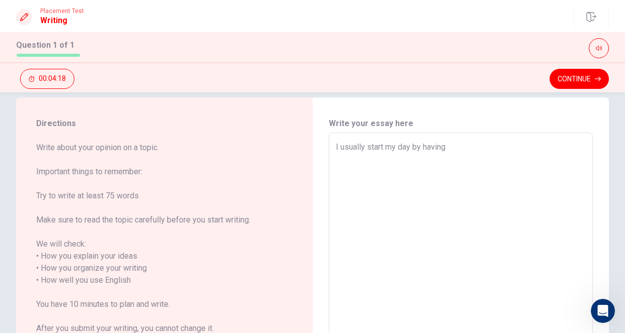
type textarea "x"
type textarea "I usually start my day by having"
type textarea "x"
type textarea "I usually start my day by having a"
type textarea "x"
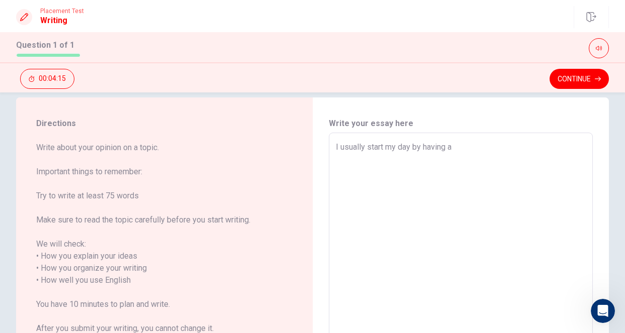
type textarea "I usually start my day by having a"
type textarea "x"
type textarea "I usually start my day by having a r"
type textarea "x"
type textarea "I usually start my day by having a ri"
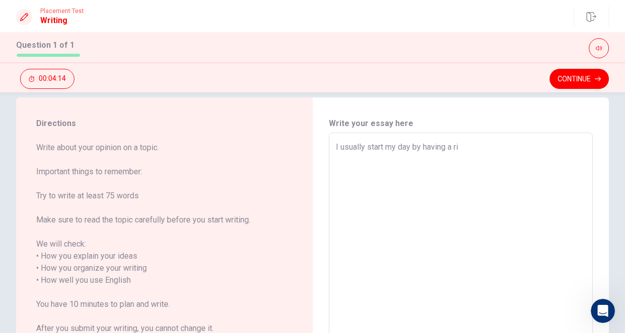
type textarea "x"
type textarea "I usually start my day by having a rih"
type textarea "x"
type textarea "I usually start my day by having a rih"
type textarea "x"
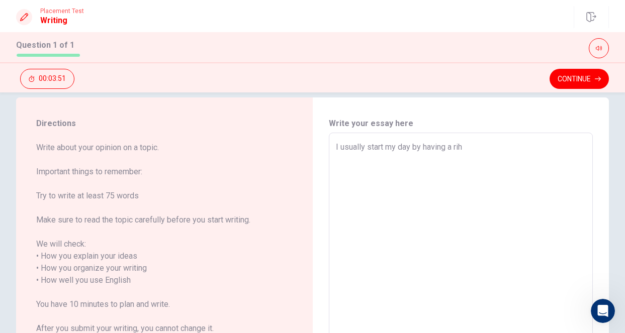
type textarea "I usually start my day by having a rih"
type textarea "x"
type textarea "I usually start my day by having a ri"
type textarea "x"
type textarea "I usually start my day by having a r"
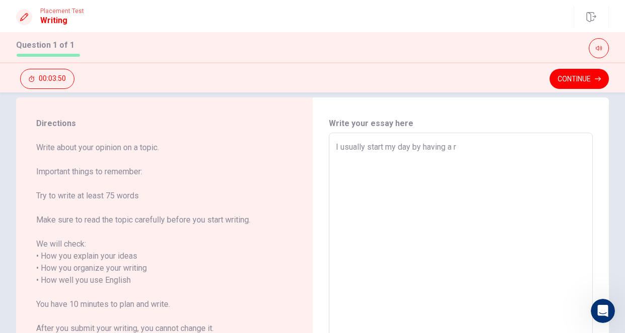
type textarea "x"
type textarea "I usually start my day by having a"
type textarea "x"
type textarea "I usually start my day by having a"
type textarea "x"
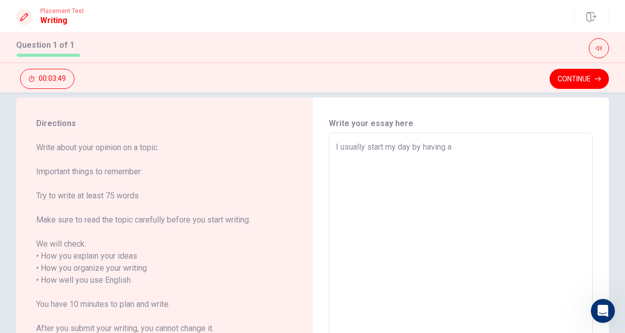
type textarea "I usually start my day by having"
type textarea "x"
type textarea "I usually start my day by having"
type textarea "x"
type textarea "I usually start my day by havin"
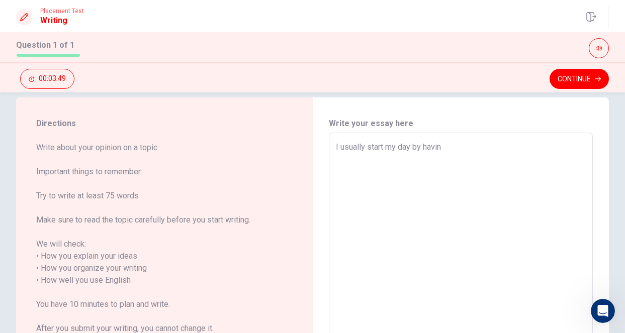
type textarea "x"
type textarea "I usually start my day by havi"
type textarea "x"
type textarea "I usually start my day by hav"
type textarea "x"
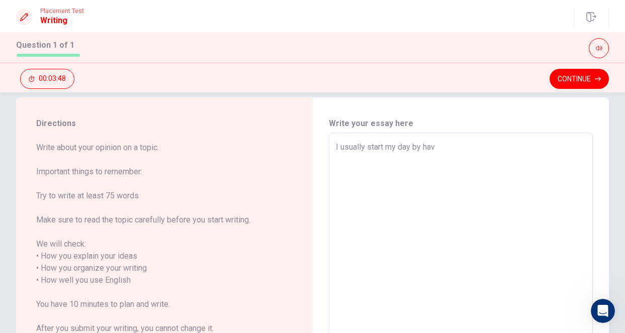
type textarea "I usually start my day by ha"
type textarea "x"
type textarea "I usually start my day by h"
type textarea "x"
type textarea "I usually start my day by"
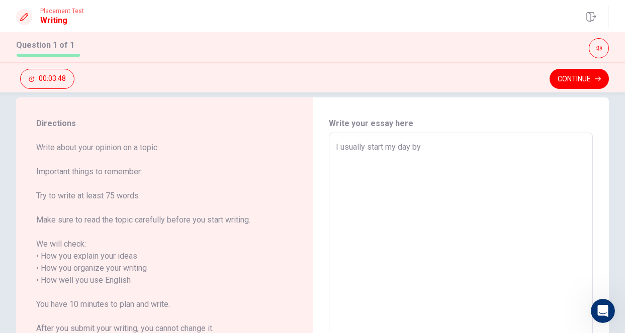
type textarea "x"
type textarea "I usually start my day by"
type textarea "x"
type textarea "I usually start my day b"
type textarea "x"
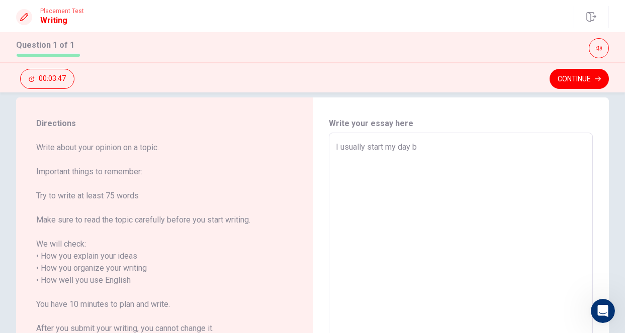
type textarea "I usually start my day"
type textarea "x"
type textarea "I usually start my day w"
type textarea "x"
type textarea "I usually start my day wi"
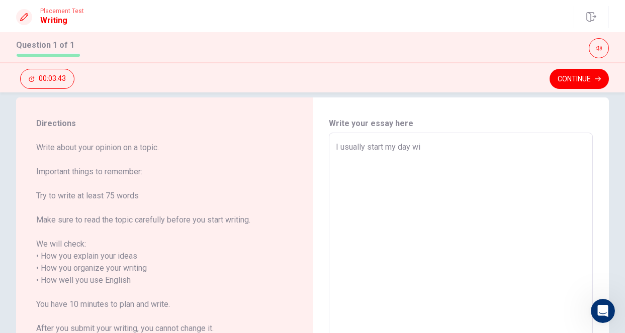
type textarea "x"
type textarea "I usually start my day wit"
type textarea "x"
type textarea "I usually start my day with"
type textarea "x"
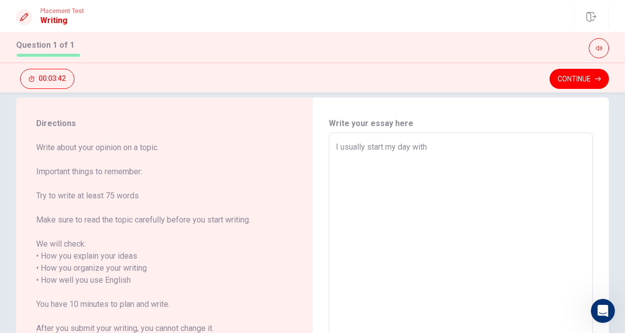
type textarea "I usually start my day with"
type textarea "x"
type textarea "I usually start my day with."
type textarea "x"
type textarea "I usually start my day with."
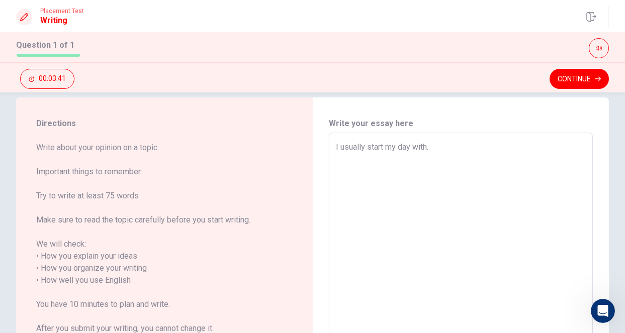
type textarea "x"
type textarea "I usually start my day with"
type textarea "x"
type textarea "I usually start my day wit"
type textarea "x"
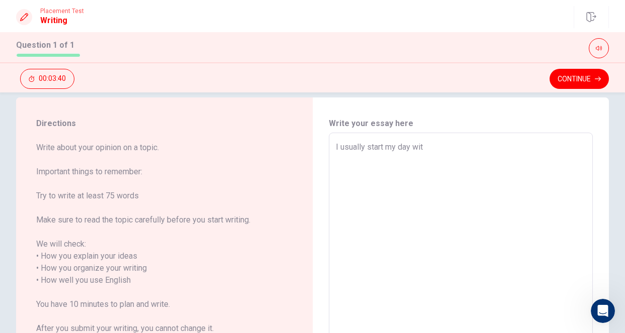
type textarea "I usually start my day with"
type textarea "x"
type textarea "I usually start my day with"
type textarea "x"
type textarea "I usually start my day with a"
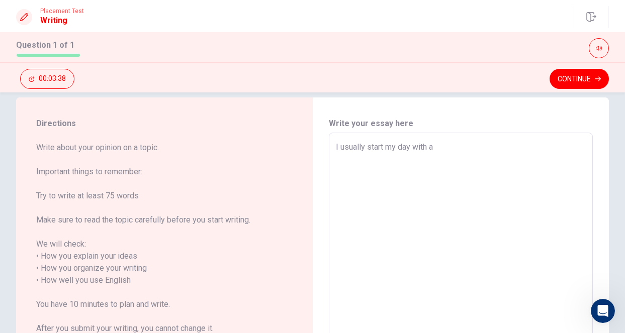
type textarea "x"
type textarea "I usually start my day with a"
type textarea "x"
type textarea "I usually start my day with a h"
type textarea "x"
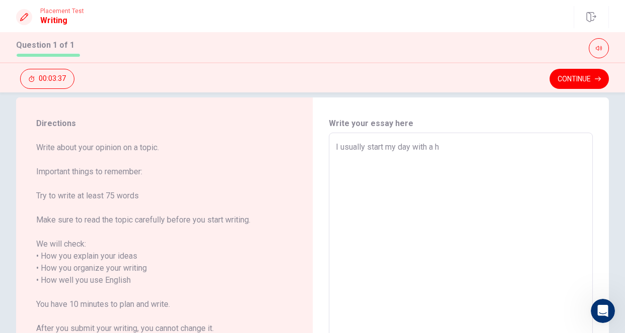
type textarea "I usually start my day with a ha"
type textarea "x"
type textarea "I usually start my day with a h"
type textarea "x"
type textarea "I usually start my day with a"
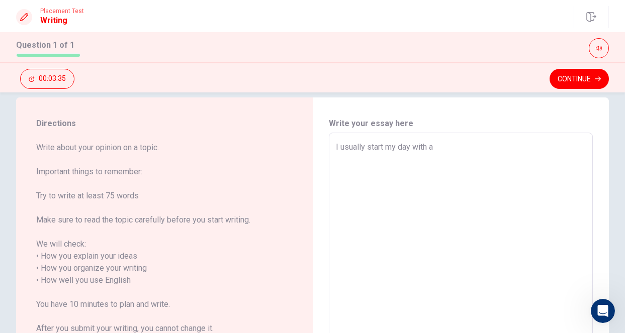
type textarea "x"
type textarea "I usually start my day with a g"
type textarea "x"
type textarea "I usually start my day with a go"
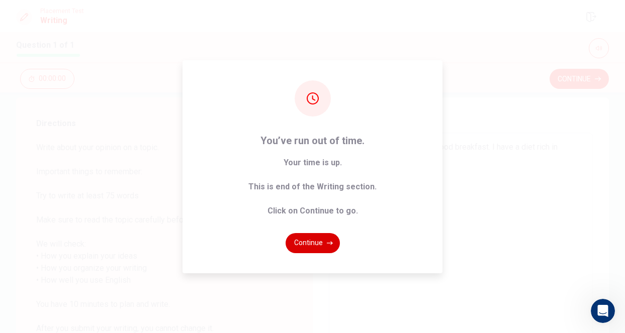
click at [319, 246] on button "Continue" at bounding box center [313, 243] width 54 height 20
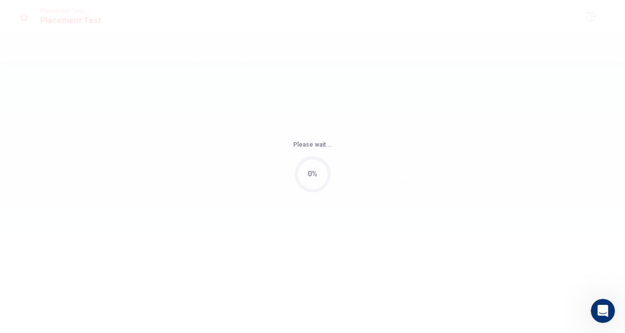
scroll to position [0, 0]
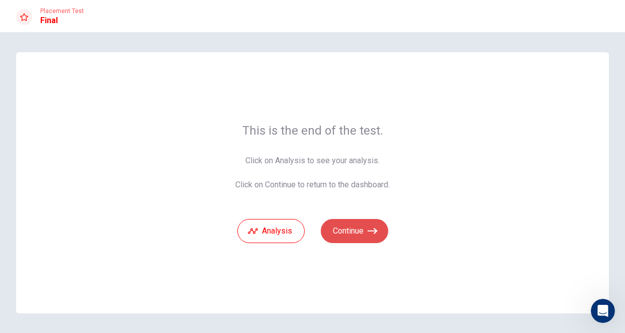
click at [353, 238] on button "Continue" at bounding box center [354, 231] width 67 height 24
